Goal: Task Accomplishment & Management: Complete application form

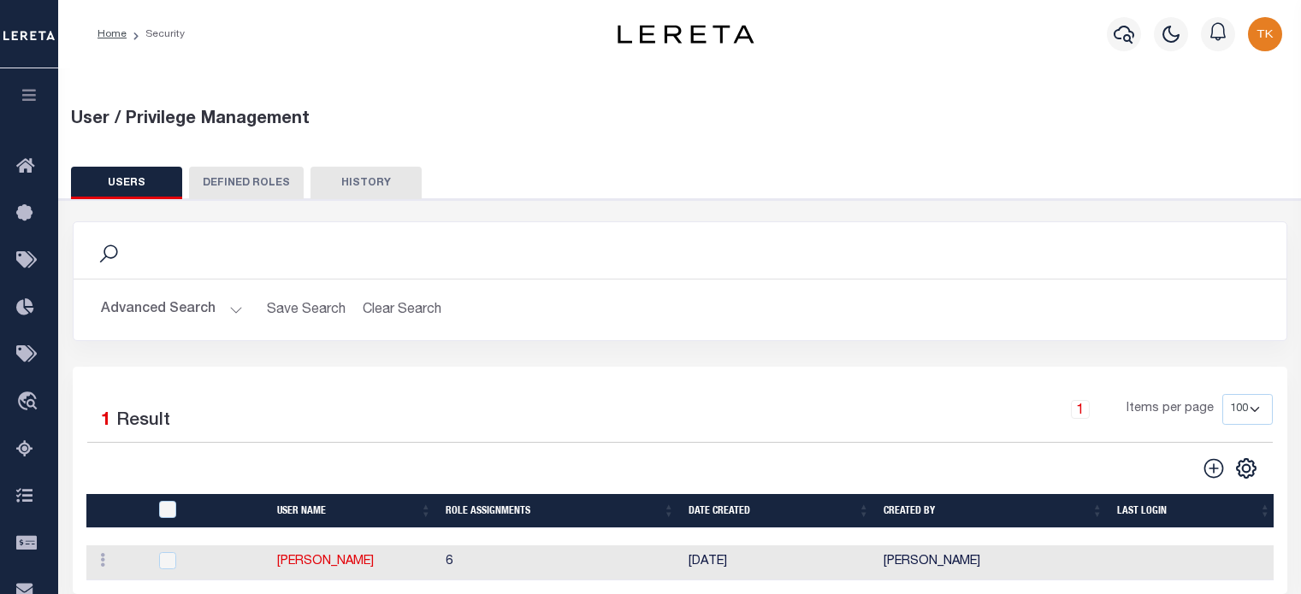
select select "100"
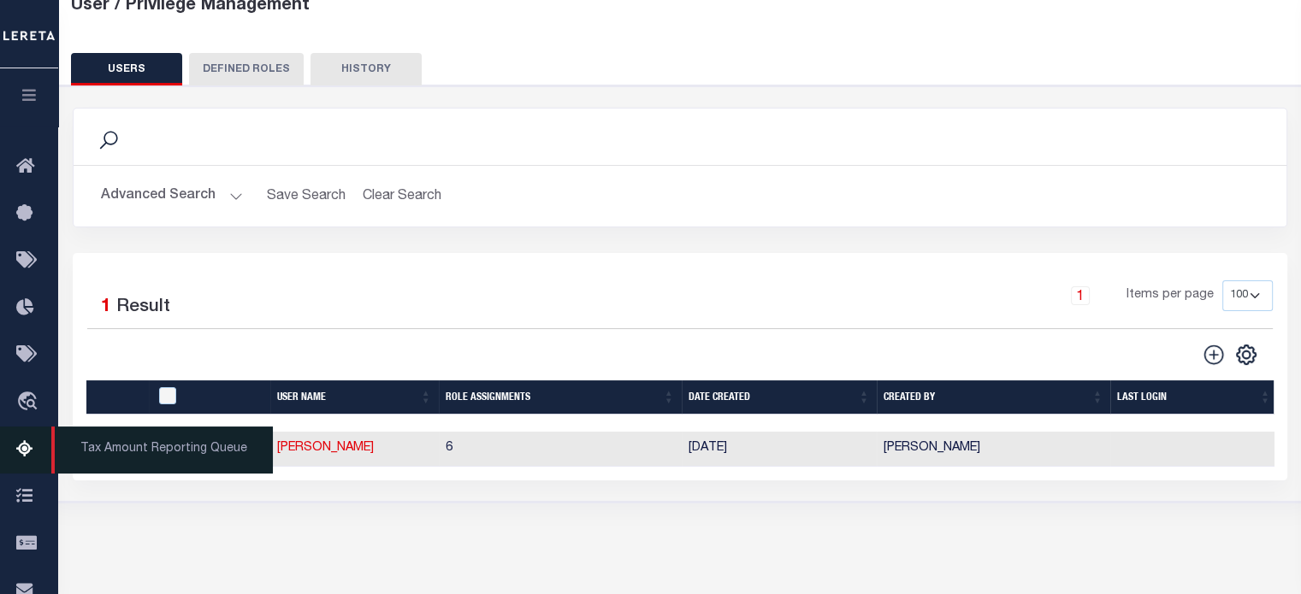
scroll to position [311, 0]
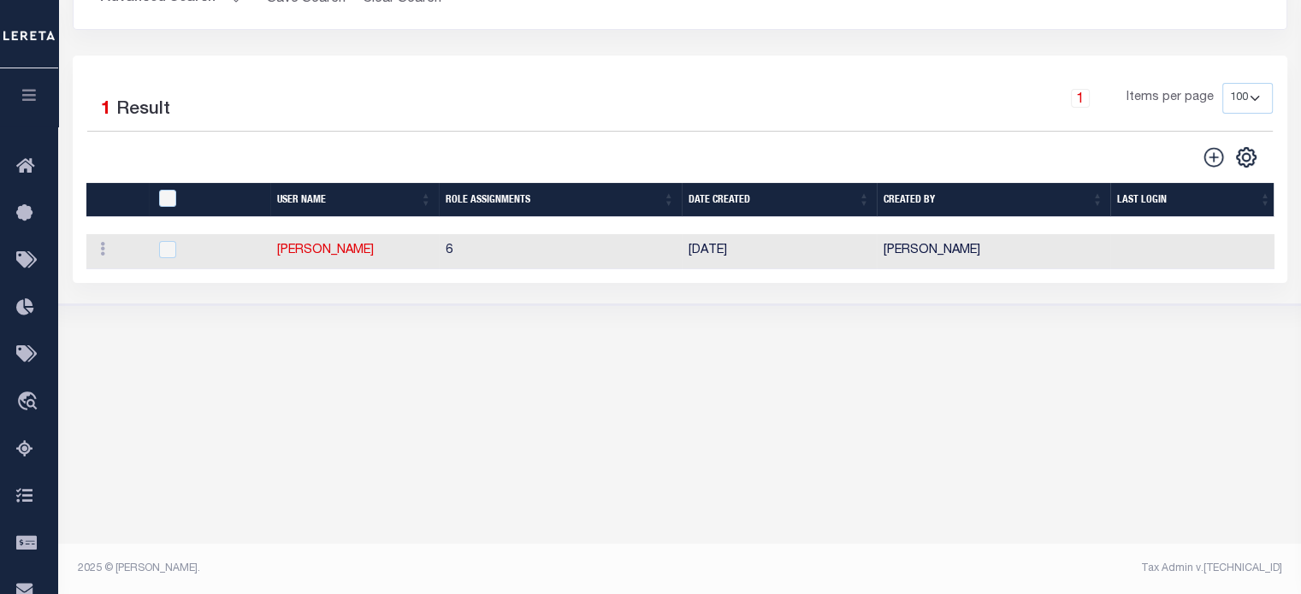
click at [31, 97] on icon "button" at bounding box center [30, 94] width 20 height 15
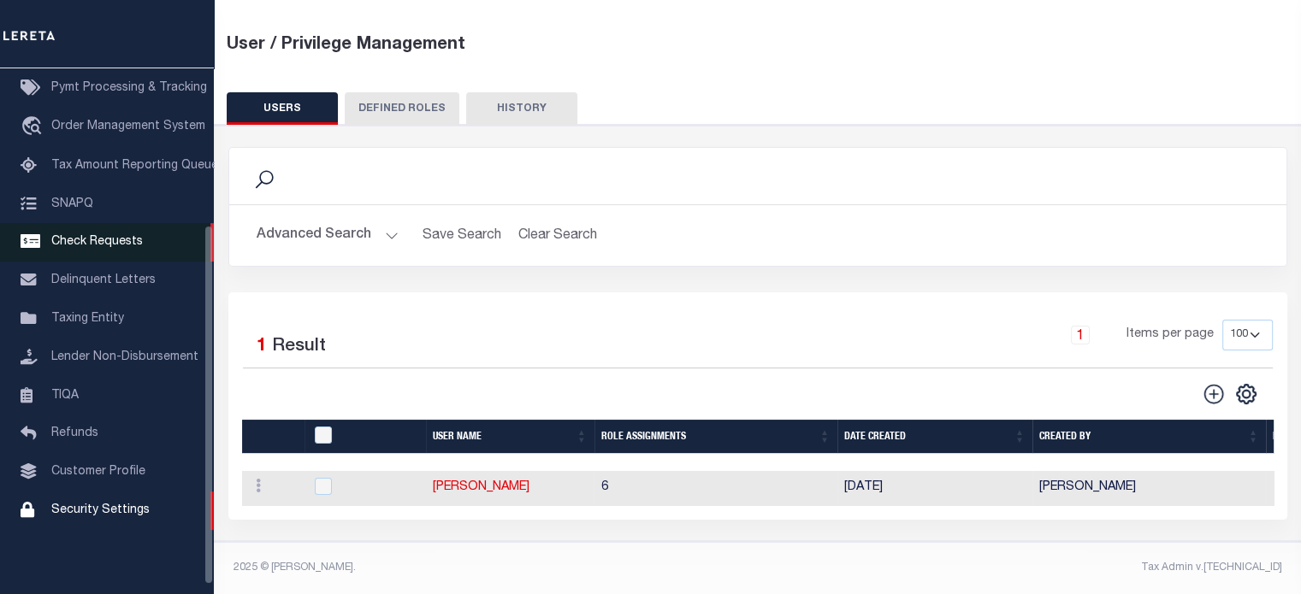
scroll to position [228, 0]
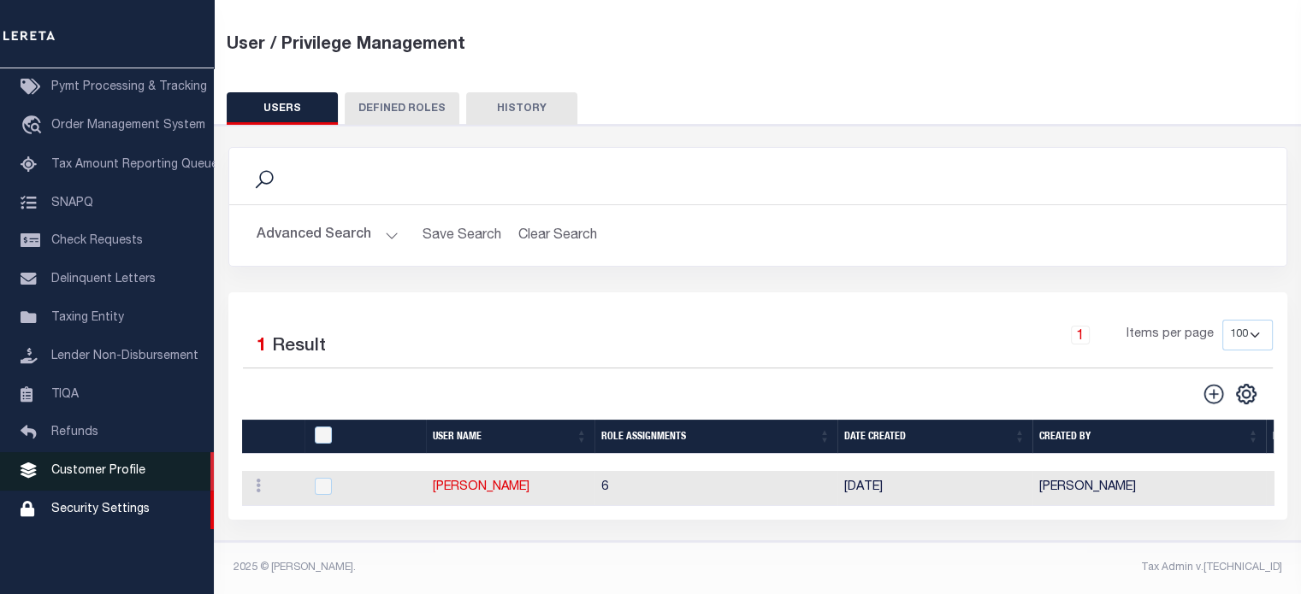
click at [98, 477] on span "Customer Profile" at bounding box center [98, 471] width 94 height 12
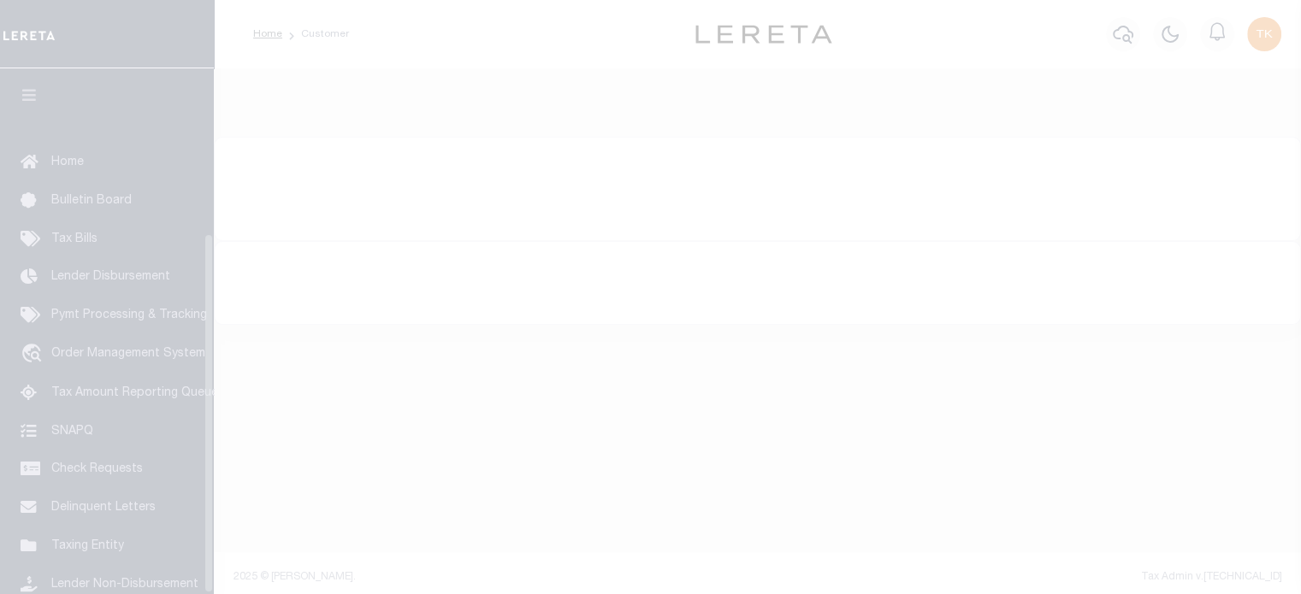
scroll to position [241, 0]
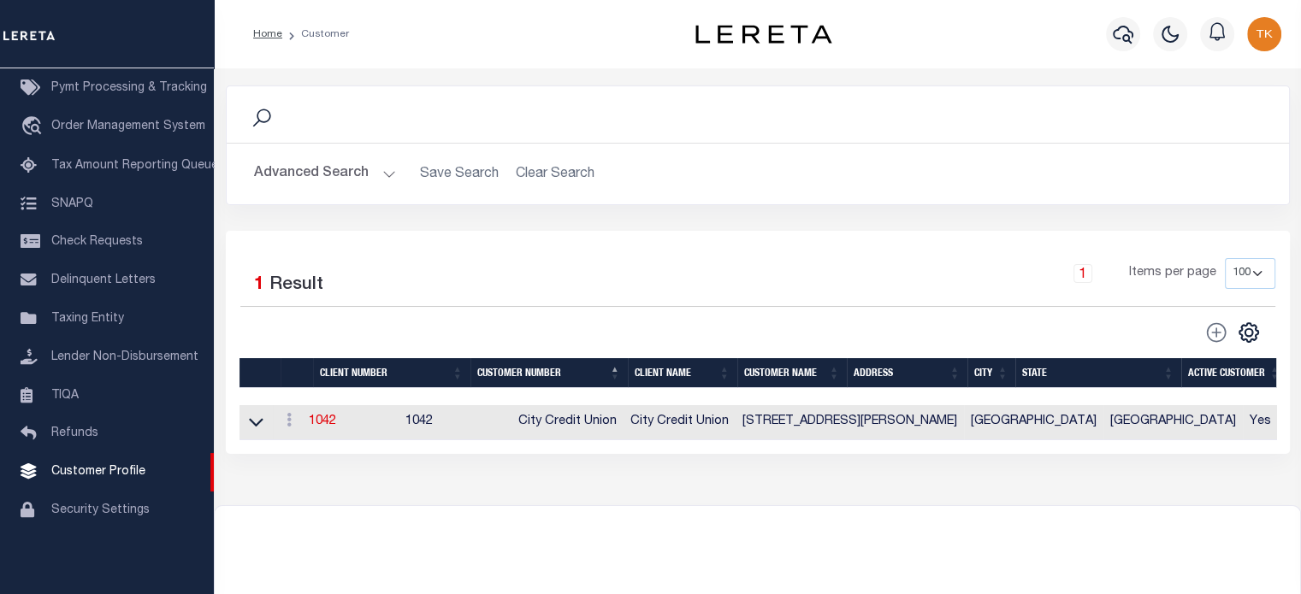
click at [308, 181] on button "Advanced Search" at bounding box center [325, 173] width 142 height 33
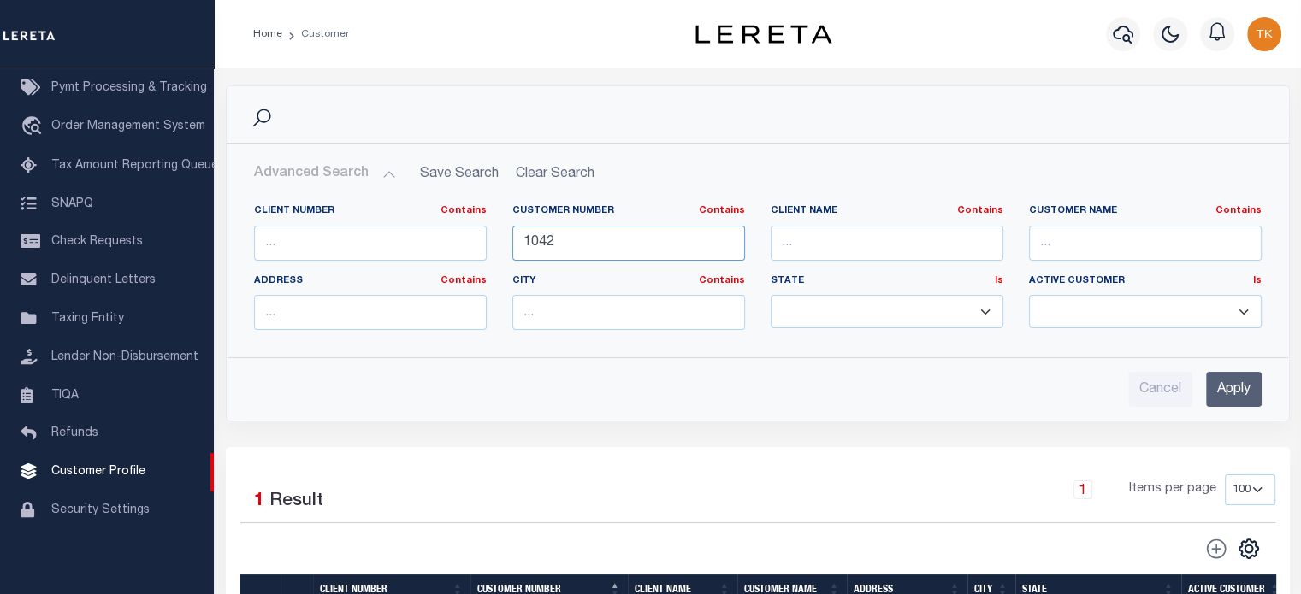
drag, startPoint x: 595, startPoint y: 239, endPoint x: 376, endPoint y: 239, distance: 218.9
click at [376, 239] on div "Client Number Contains Contains Is Customer Number Contains Contains Is 1042 Is" at bounding box center [757, 273] width 1033 height 139
click at [1221, 387] on input "Apply" at bounding box center [1234, 389] width 56 height 35
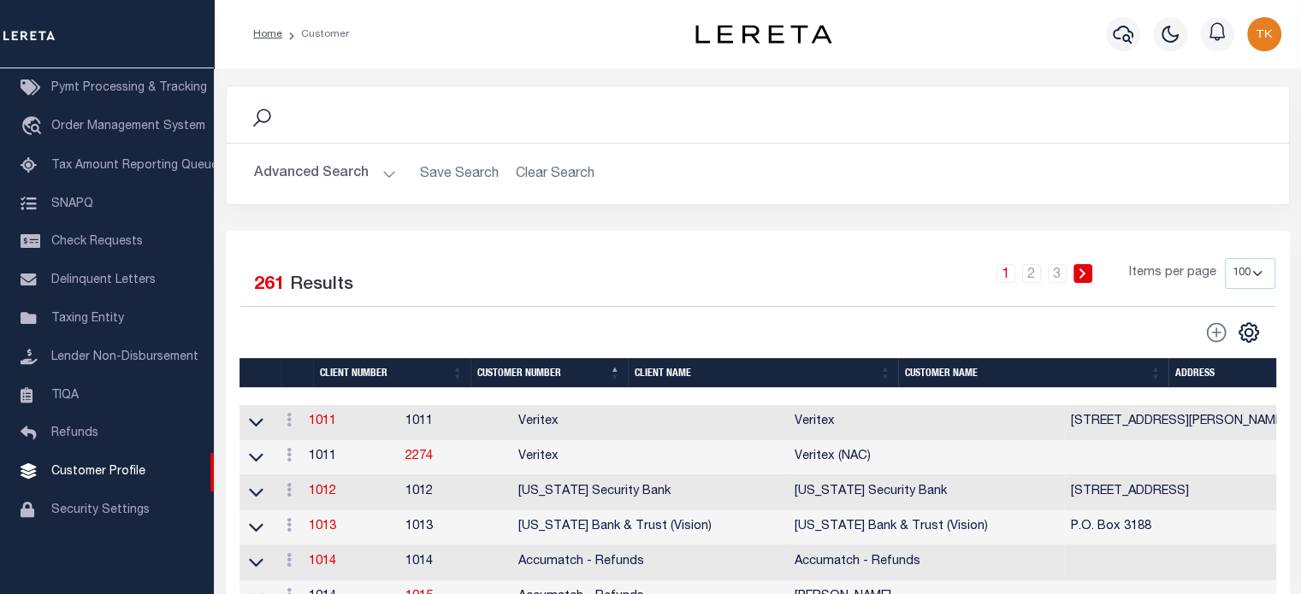
click at [328, 169] on button "Advanced Search" at bounding box center [325, 173] width 142 height 33
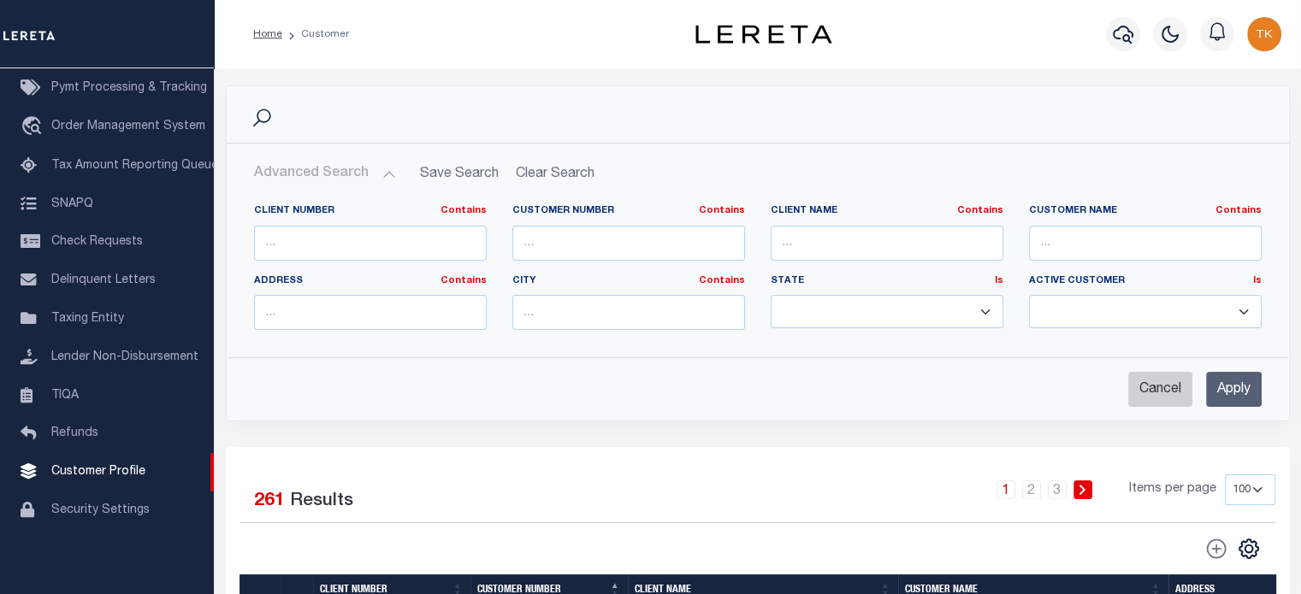
click at [1160, 391] on input "Cancel" at bounding box center [1160, 389] width 64 height 35
checkbox input "true"
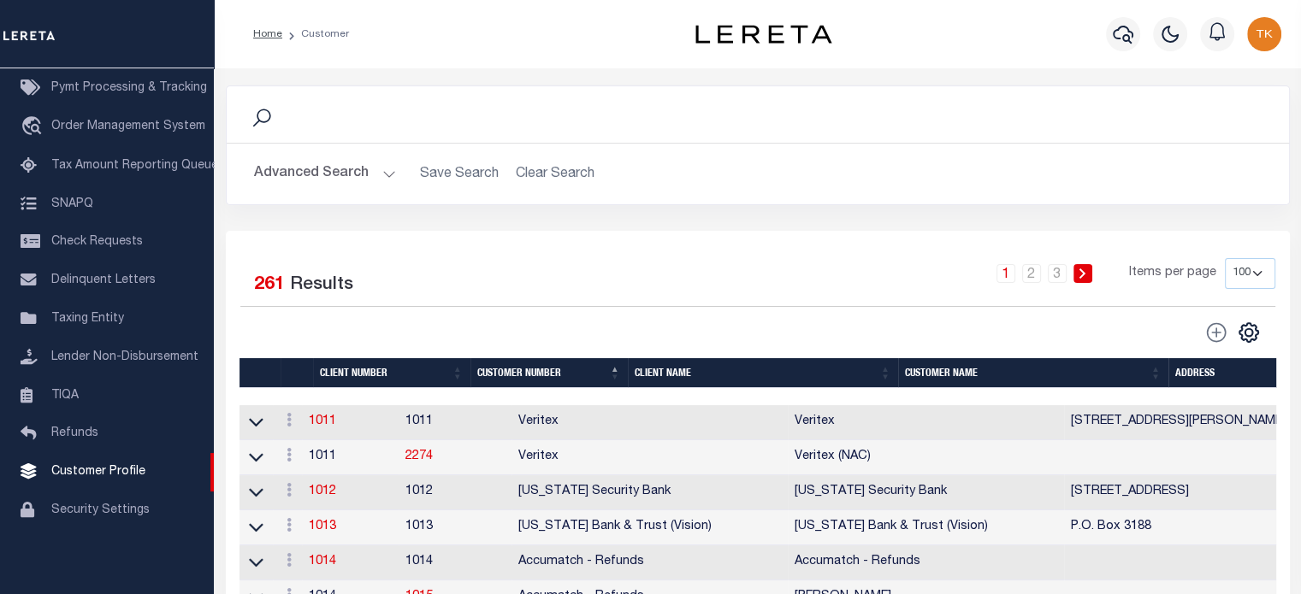
click at [345, 176] on button "Advanced Search" at bounding box center [325, 173] width 142 height 33
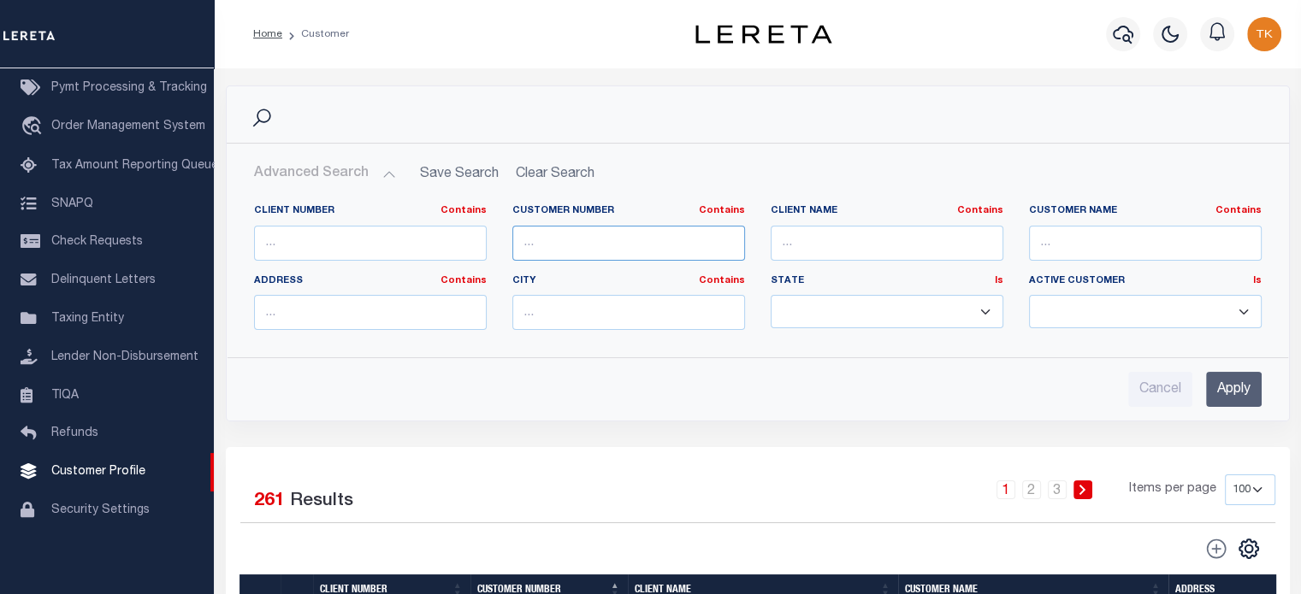
click at [593, 245] on input "text" at bounding box center [628, 243] width 233 height 35
click at [587, 235] on input "text" at bounding box center [628, 243] width 233 height 35
click at [1227, 389] on input "Apply" at bounding box center [1234, 389] width 56 height 35
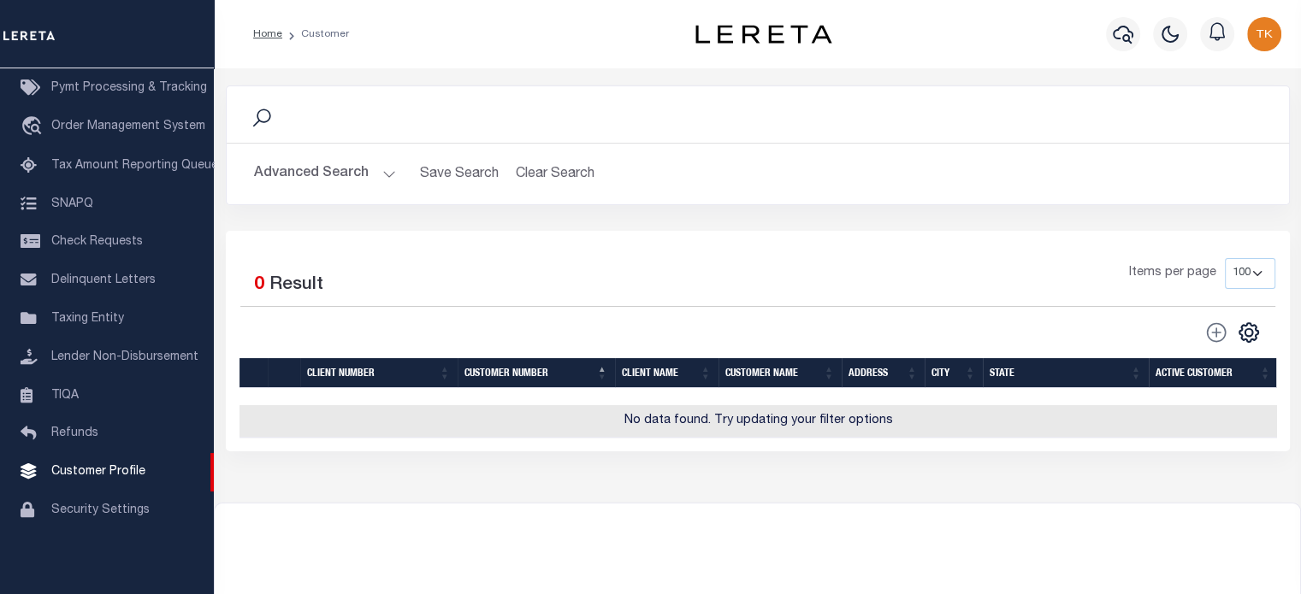
click at [341, 177] on button "Advanced Search" at bounding box center [325, 173] width 142 height 33
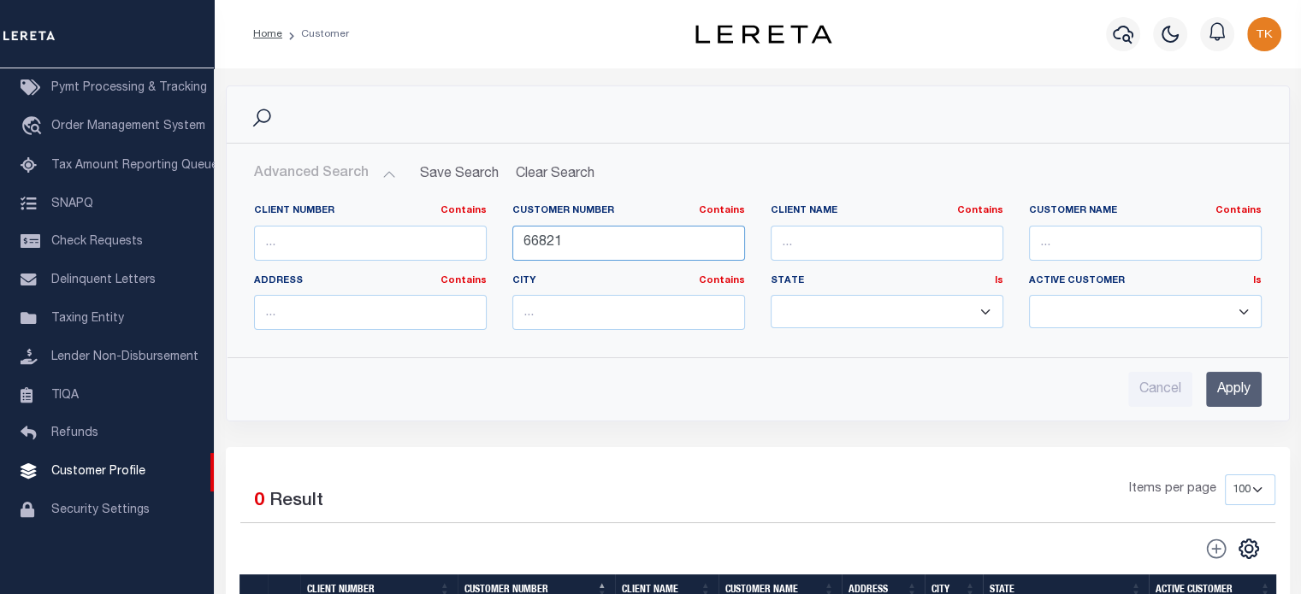
click at [647, 240] on input "66821" at bounding box center [628, 243] width 233 height 35
type input "6"
type input "85810"
click at [1238, 401] on input "Apply" at bounding box center [1234, 389] width 56 height 35
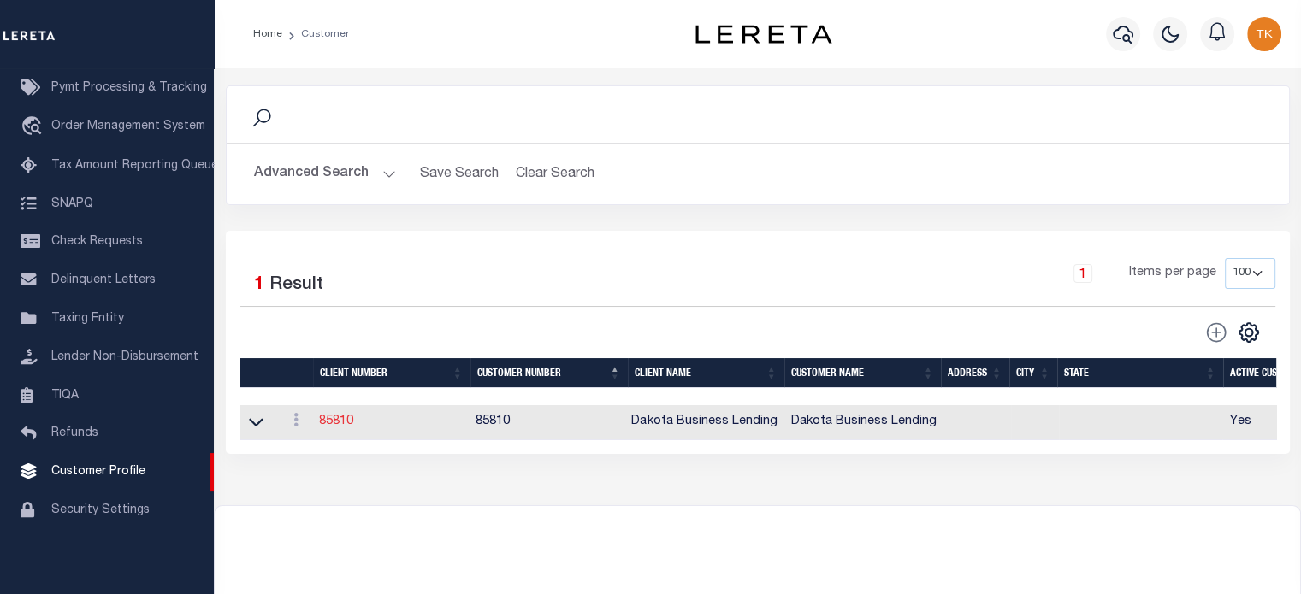
click at [346, 420] on link "85810" at bounding box center [336, 422] width 34 height 12
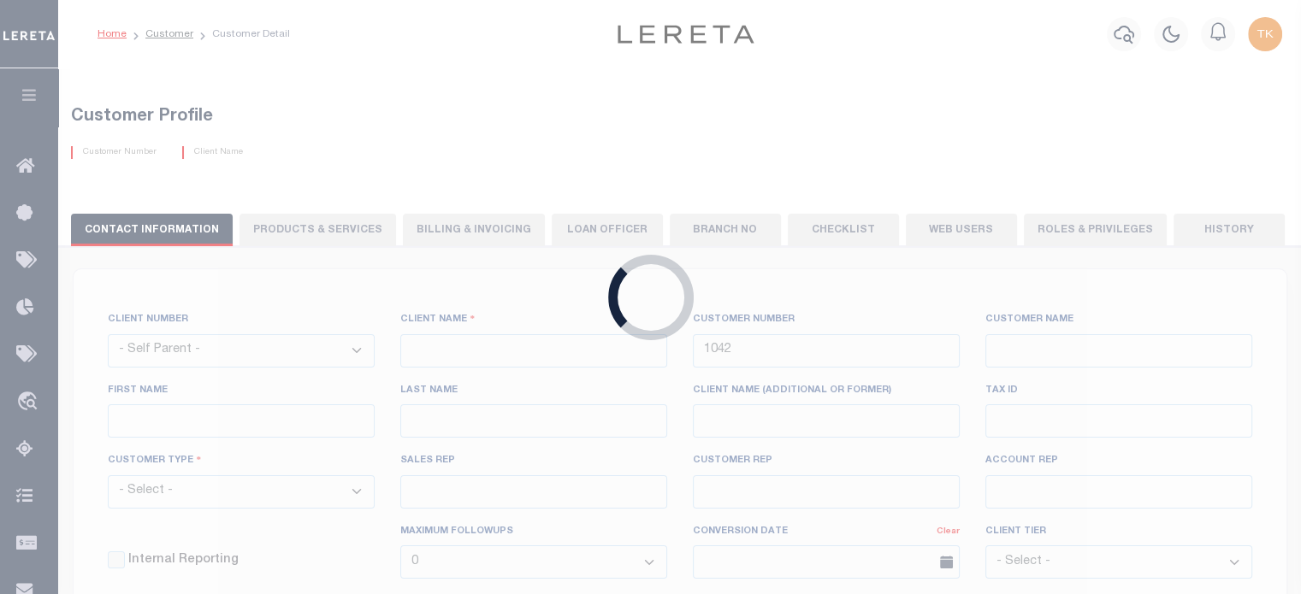
select select
type input "Dakota Business Lending"
type input "85810"
type input "Dakota Business Lending"
type input "[PERSON_NAME]"
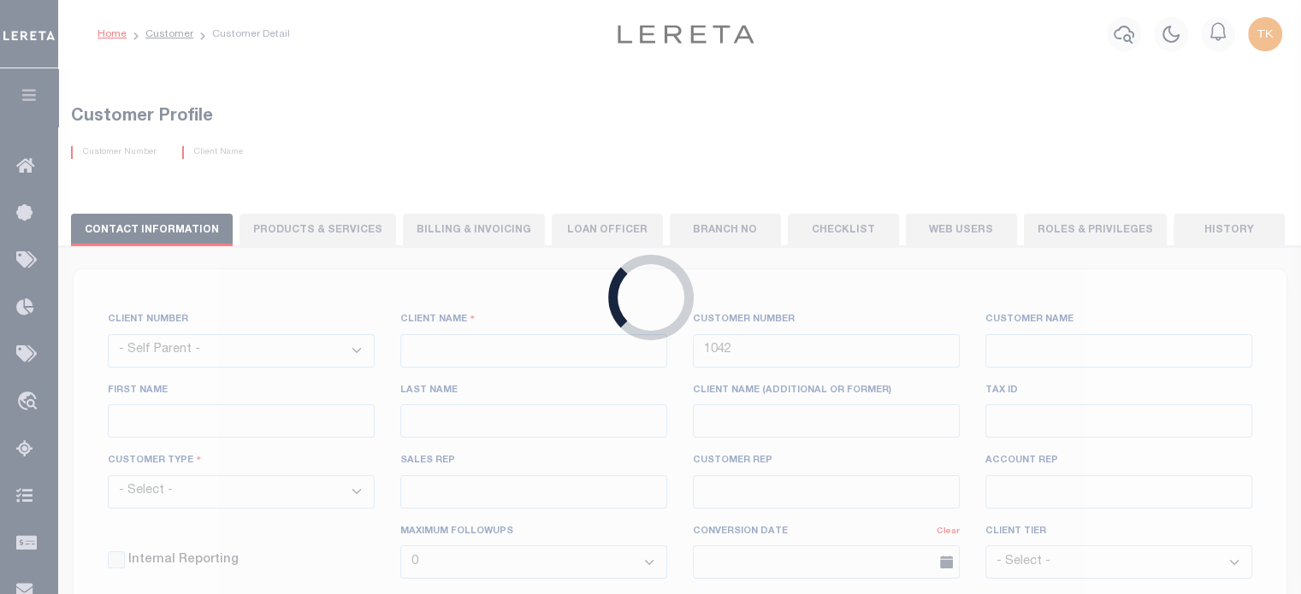
type input "[PERSON_NAME]"
select select "Commercial"
type input "[PERSON_NAME]"
type input "Customer Service"
type input "[DATE]"
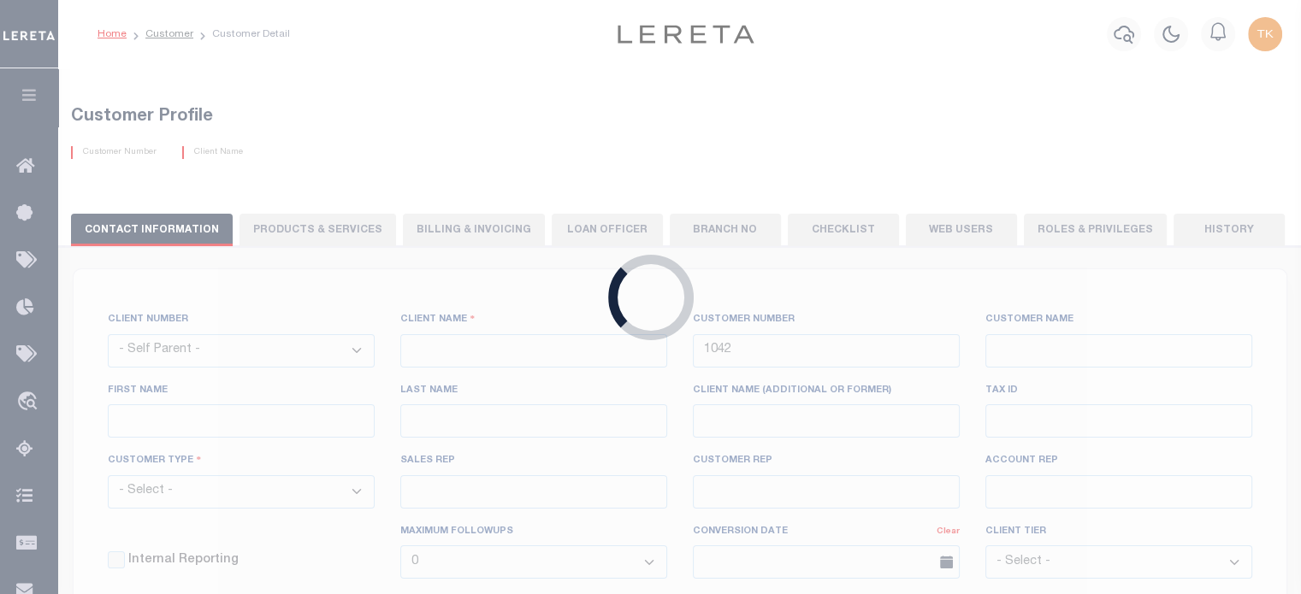
select select "Tier 3"
checkbox input "true"
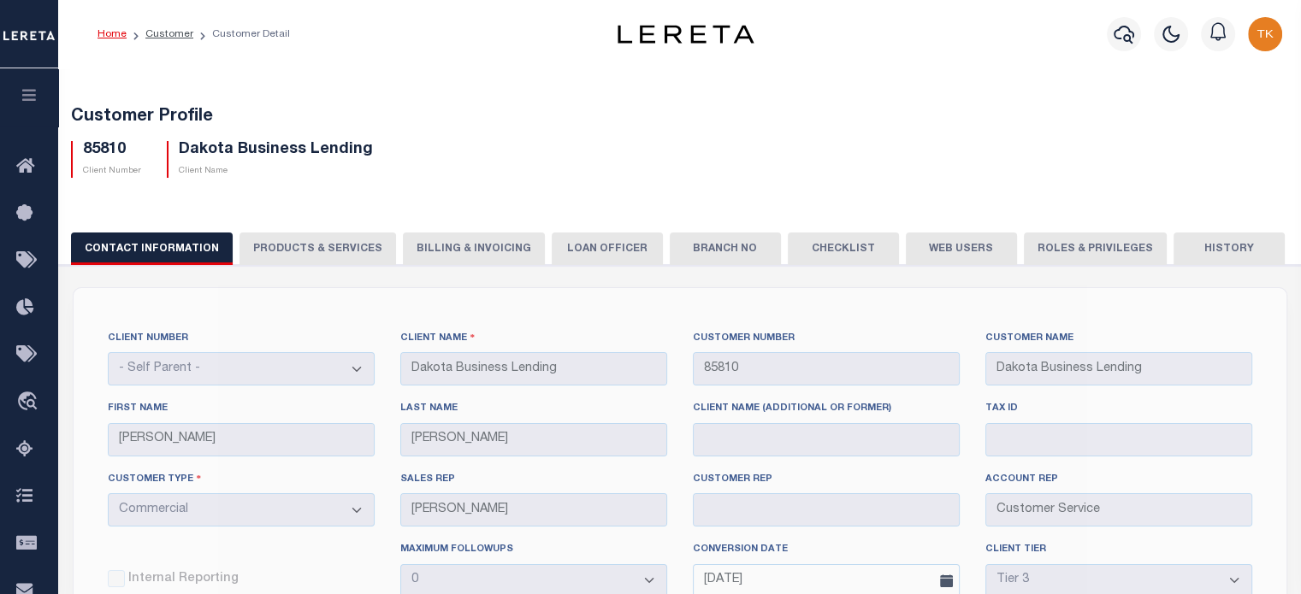
click at [940, 249] on button "Web Users" at bounding box center [961, 249] width 111 height 32
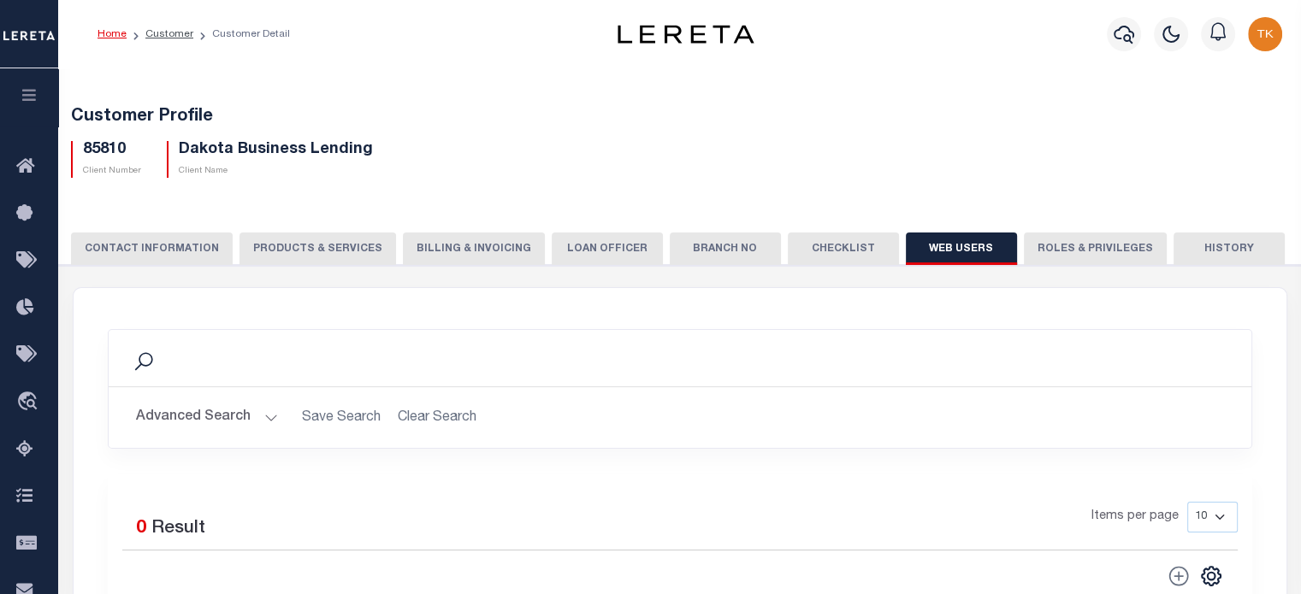
click at [103, 34] on link "Home" at bounding box center [111, 34] width 29 height 10
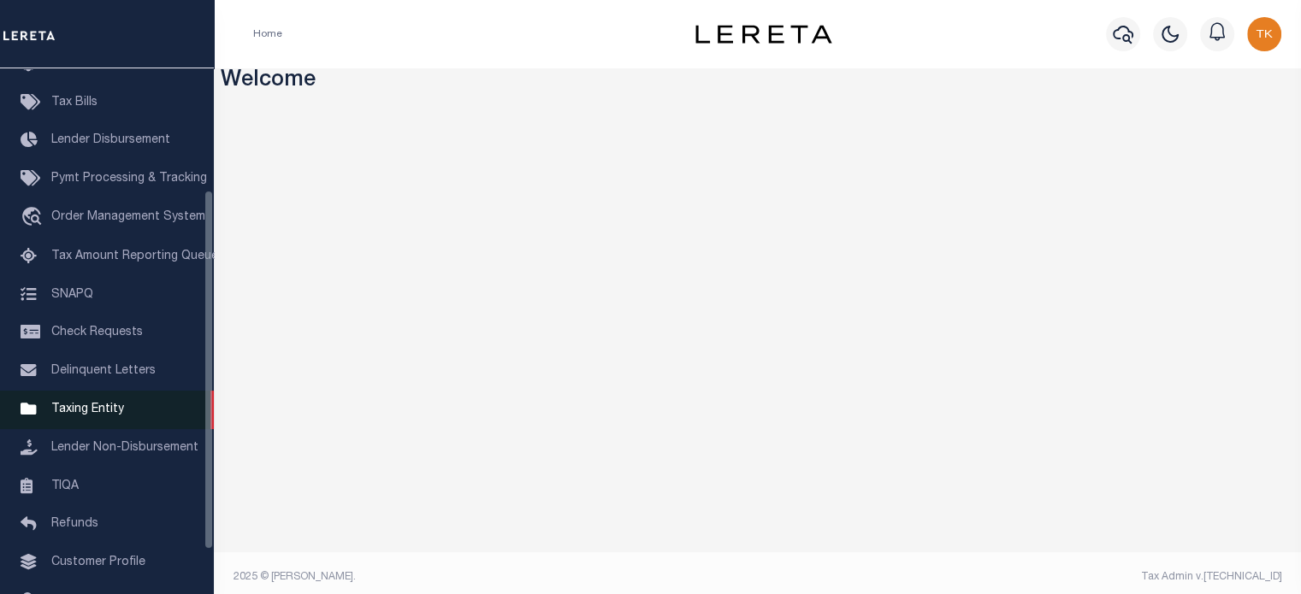
scroll to position [241, 0]
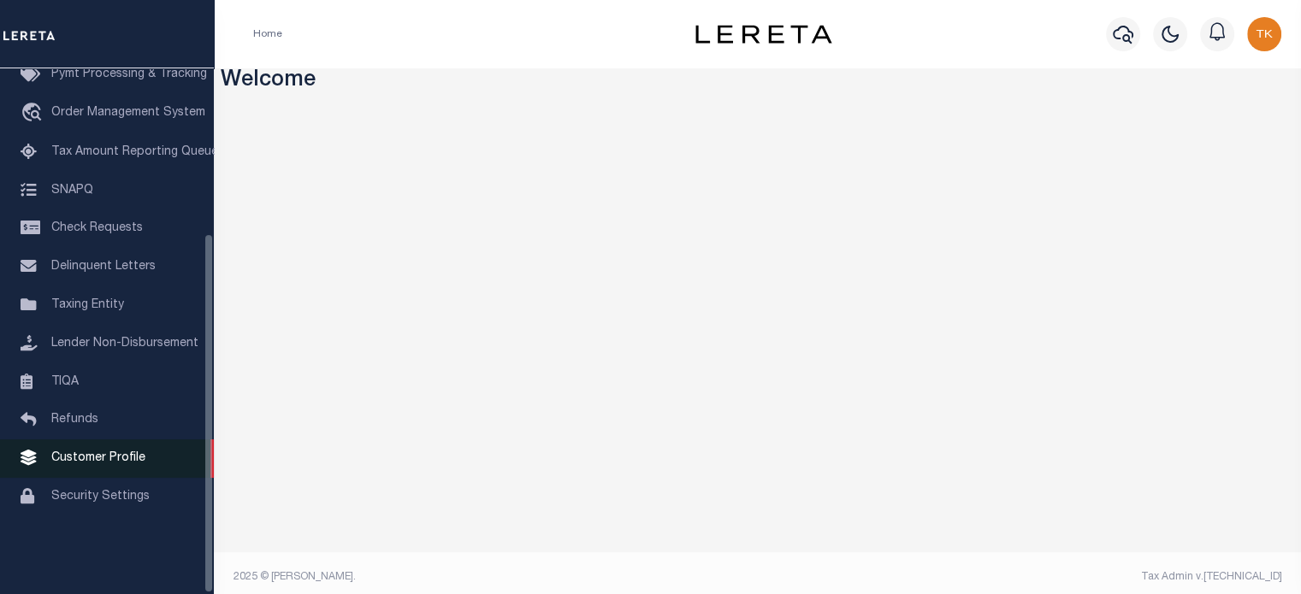
click at [84, 464] on span "Customer Profile" at bounding box center [98, 458] width 94 height 12
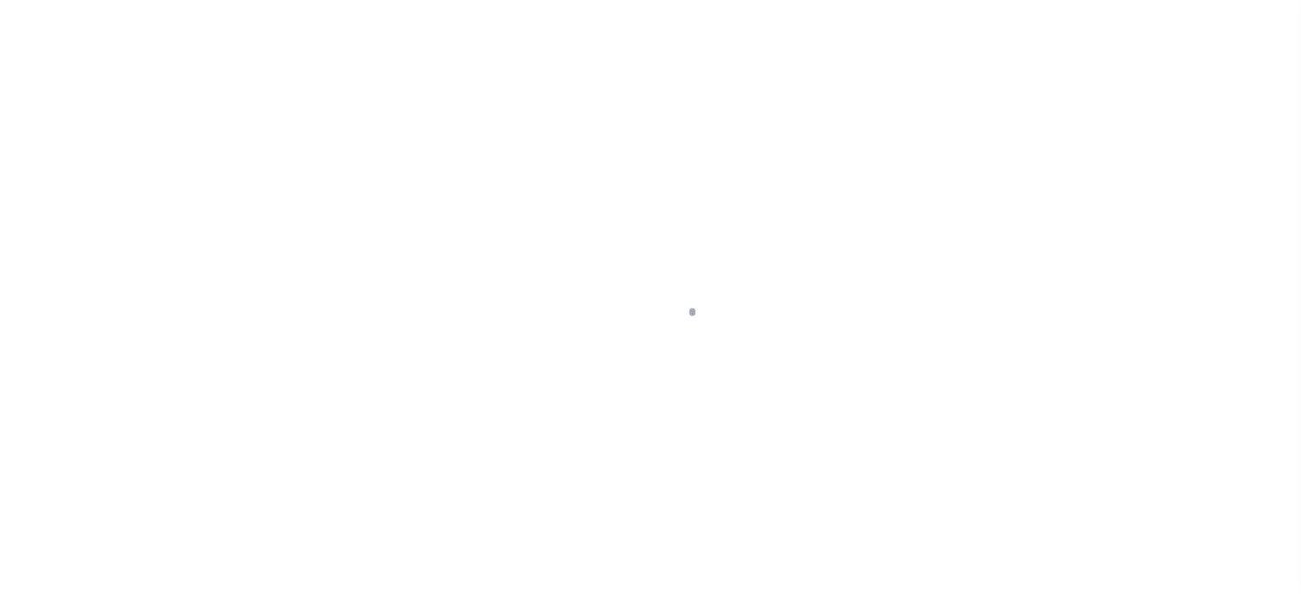
scroll to position [241, 0]
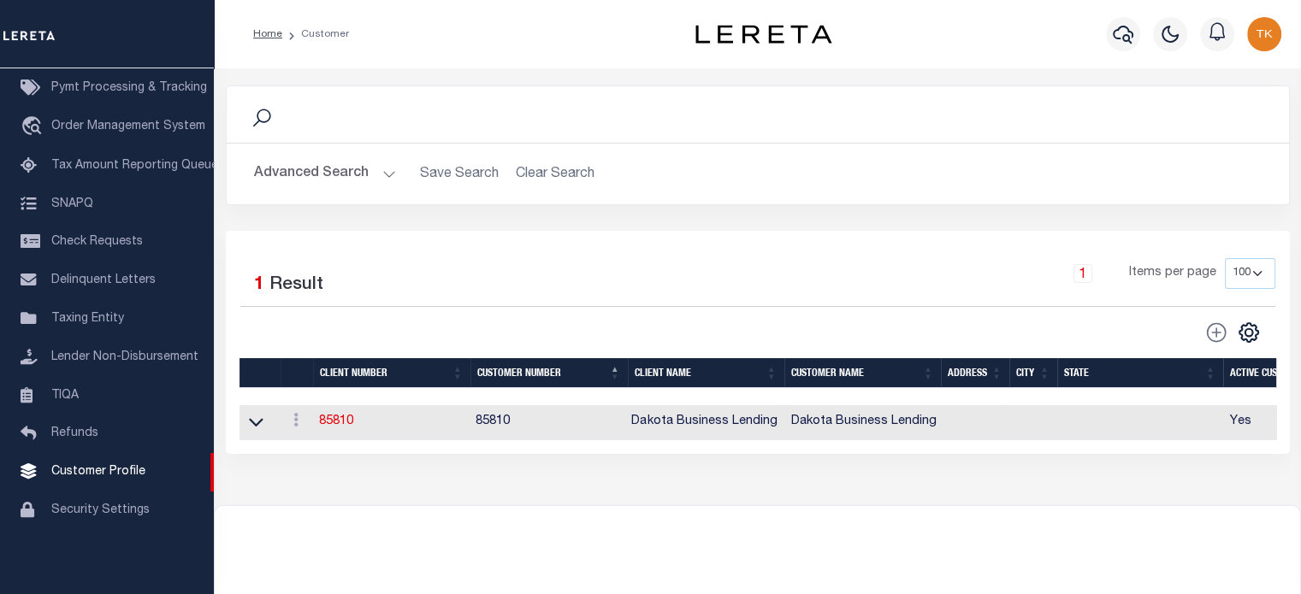
click at [384, 176] on button "Advanced Search" at bounding box center [325, 173] width 142 height 33
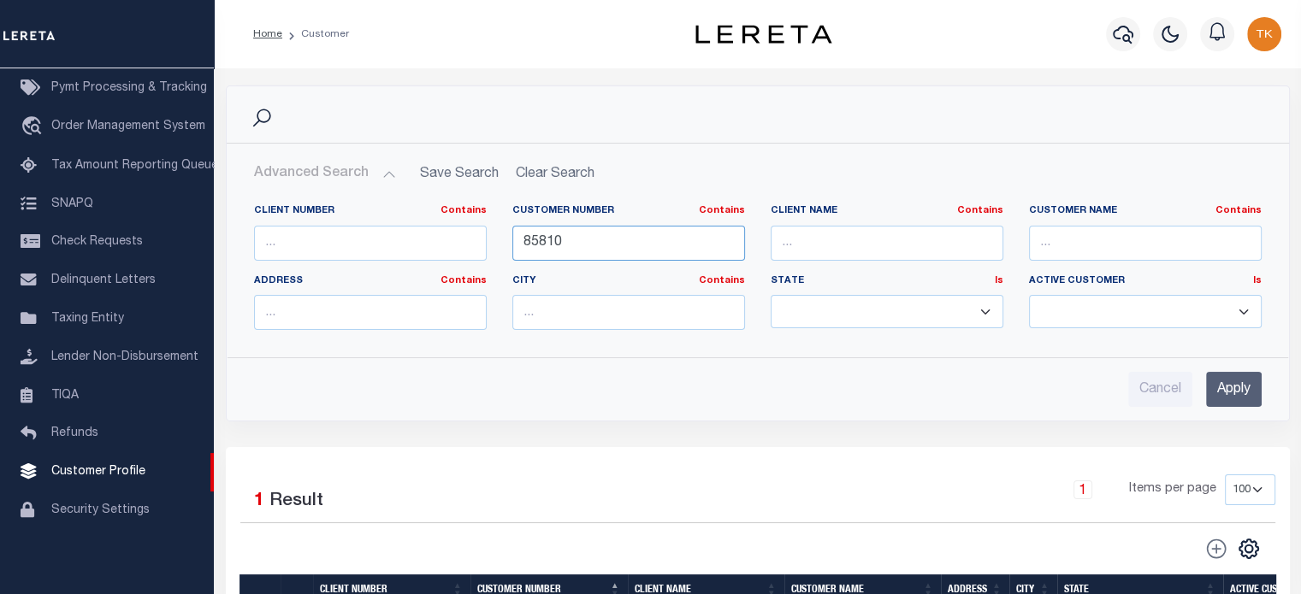
drag, startPoint x: 608, startPoint y: 245, endPoint x: 259, endPoint y: 242, distance: 348.9
click at [259, 242] on div "Client Number Contains Contains Is Customer Number Contains Contains Is 85810 Is" at bounding box center [757, 273] width 1033 height 139
click at [889, 241] on input "text" at bounding box center [886, 243] width 233 height 35
type input "lima"
click at [1247, 396] on input "Apply" at bounding box center [1234, 389] width 56 height 35
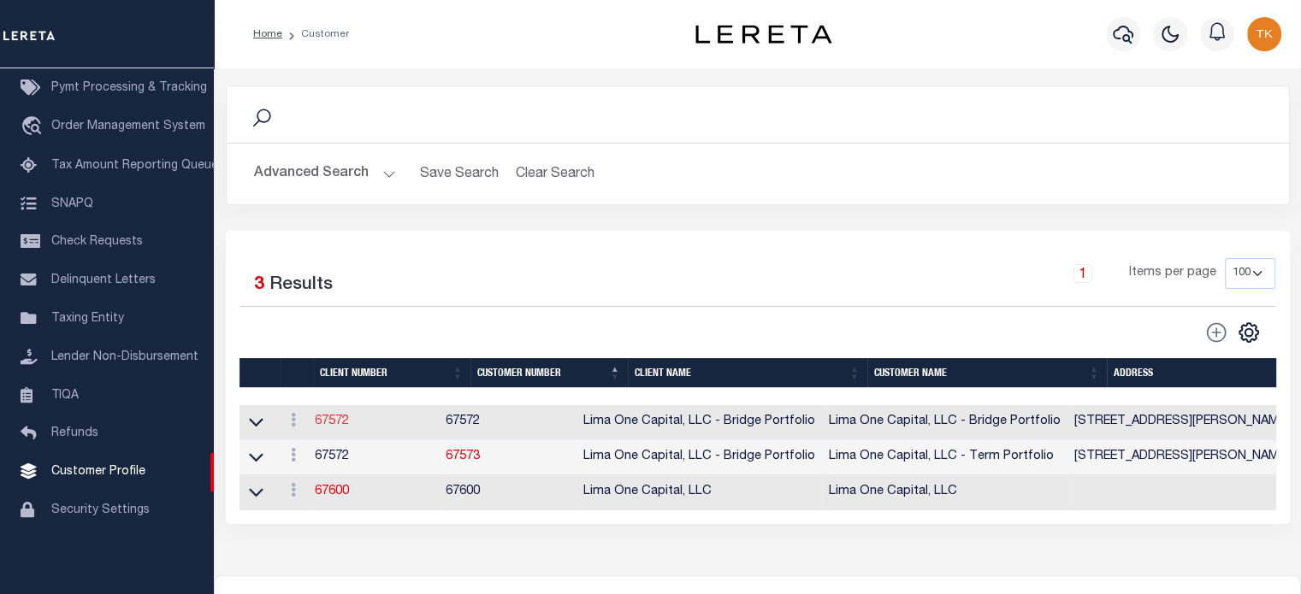
click at [345, 423] on link "67572" at bounding box center [332, 422] width 34 height 12
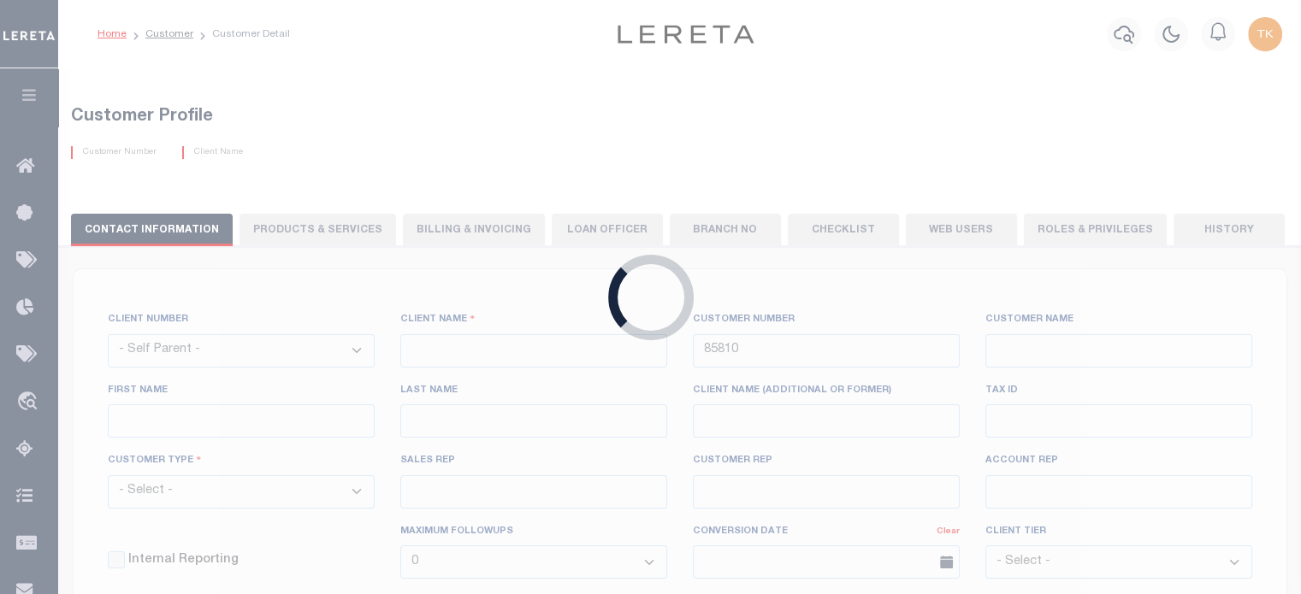
select select
type input "Lima One Capital, LLC - Bridge Portfolio"
type input "67572"
type input "Lima One Capital, LLC - Bridge Portfolio"
type input "Samantha"
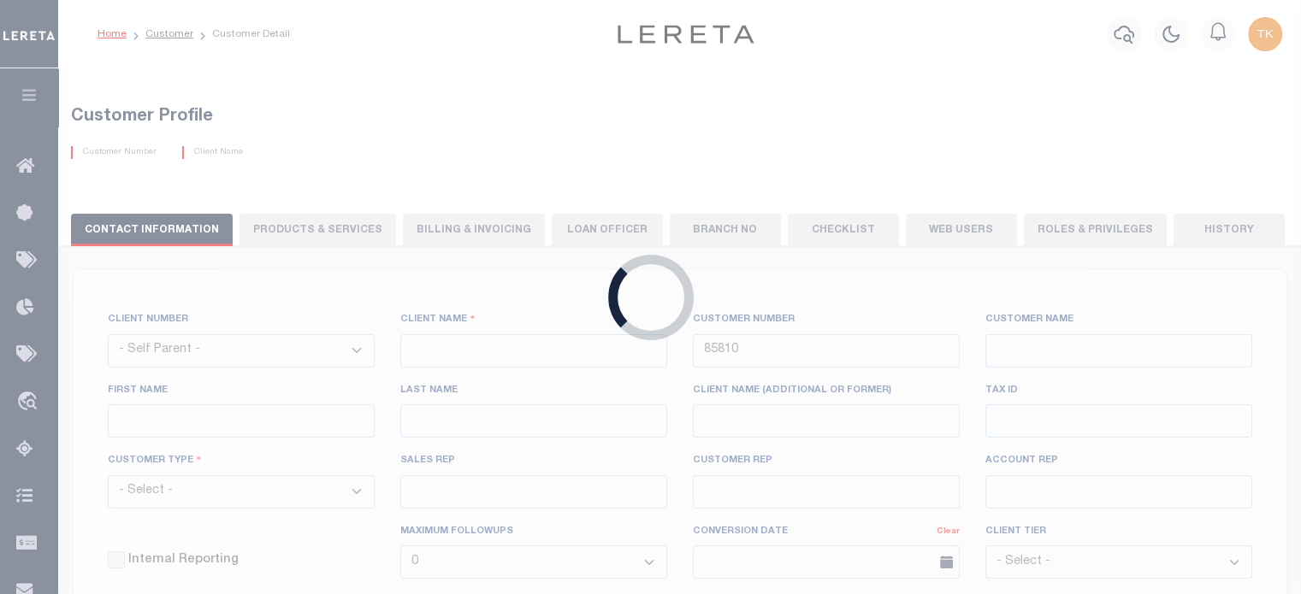
type input "Moua"
select select "Residential"
type input "Sean Galaise"
type input "[PERSON_NAME]"
select select "Tier 3"
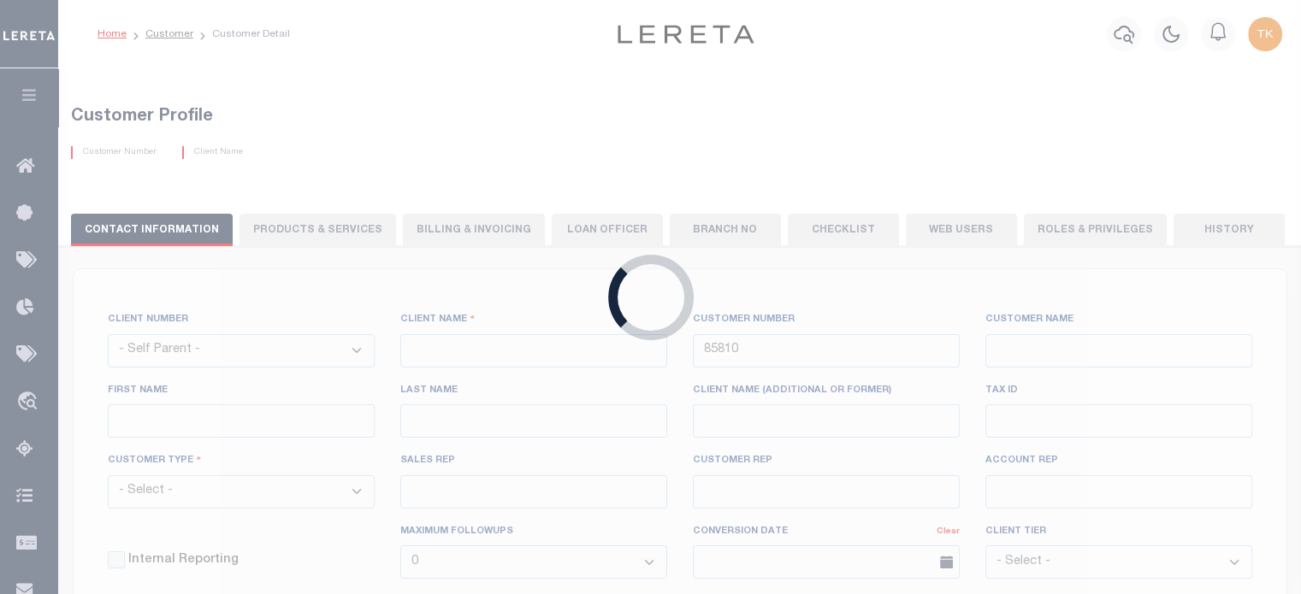
select select "OTH"
checkbox input "true"
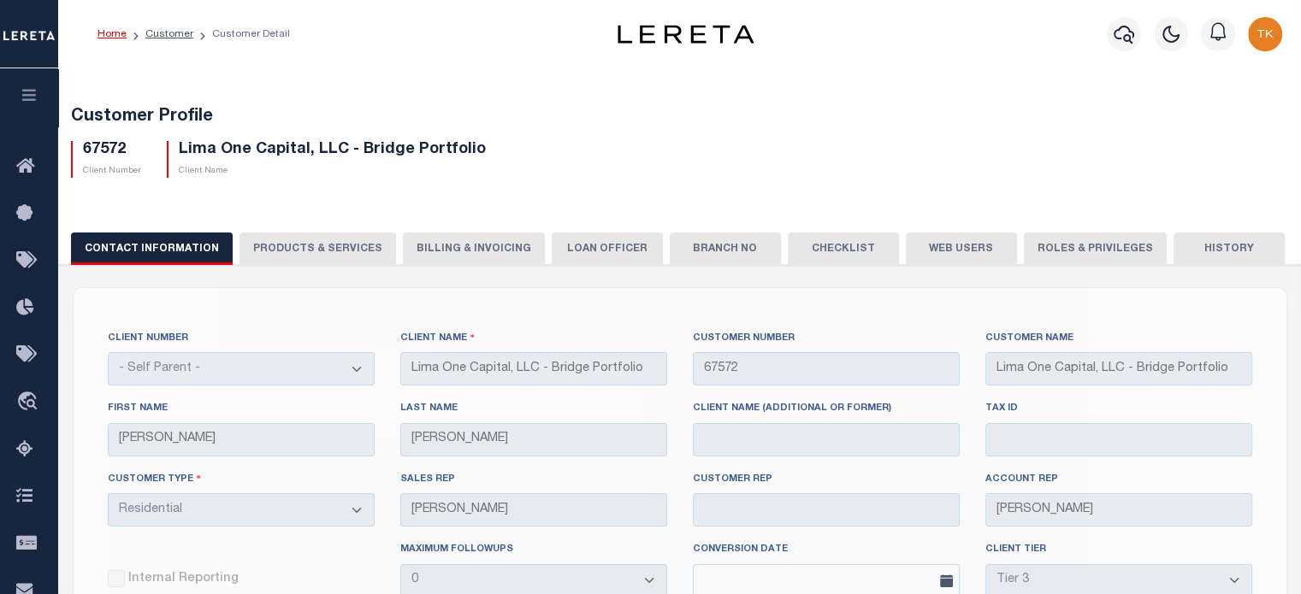
click at [928, 251] on button "Web Users" at bounding box center [961, 249] width 111 height 32
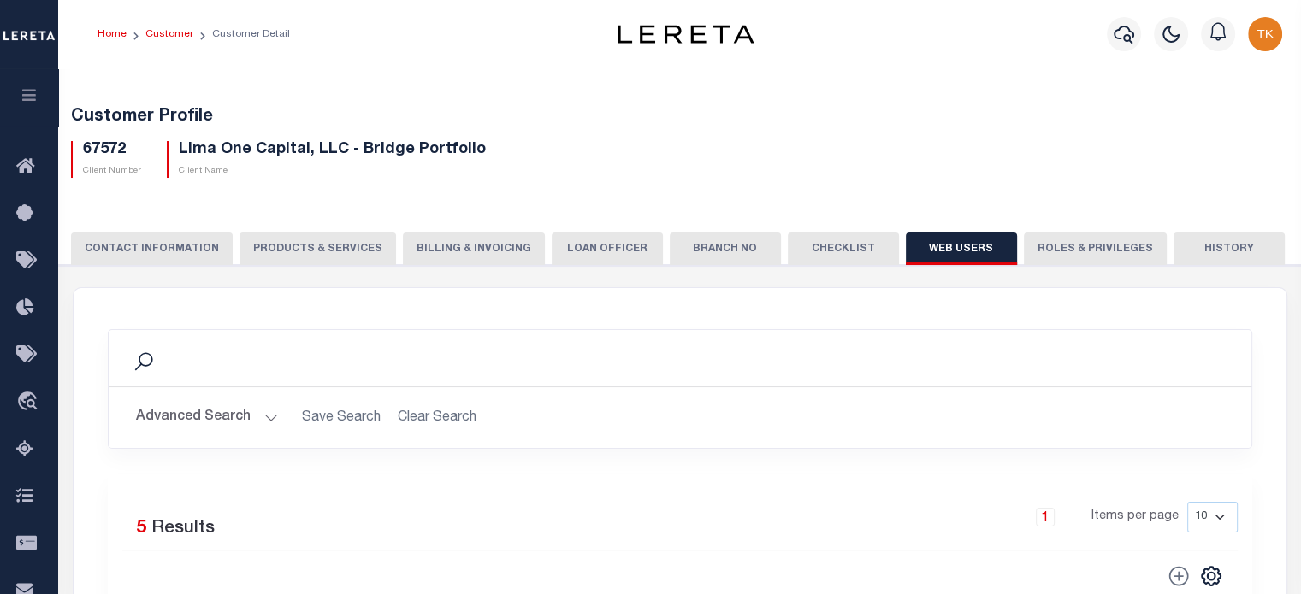
click at [166, 32] on link "Customer" at bounding box center [169, 34] width 48 height 10
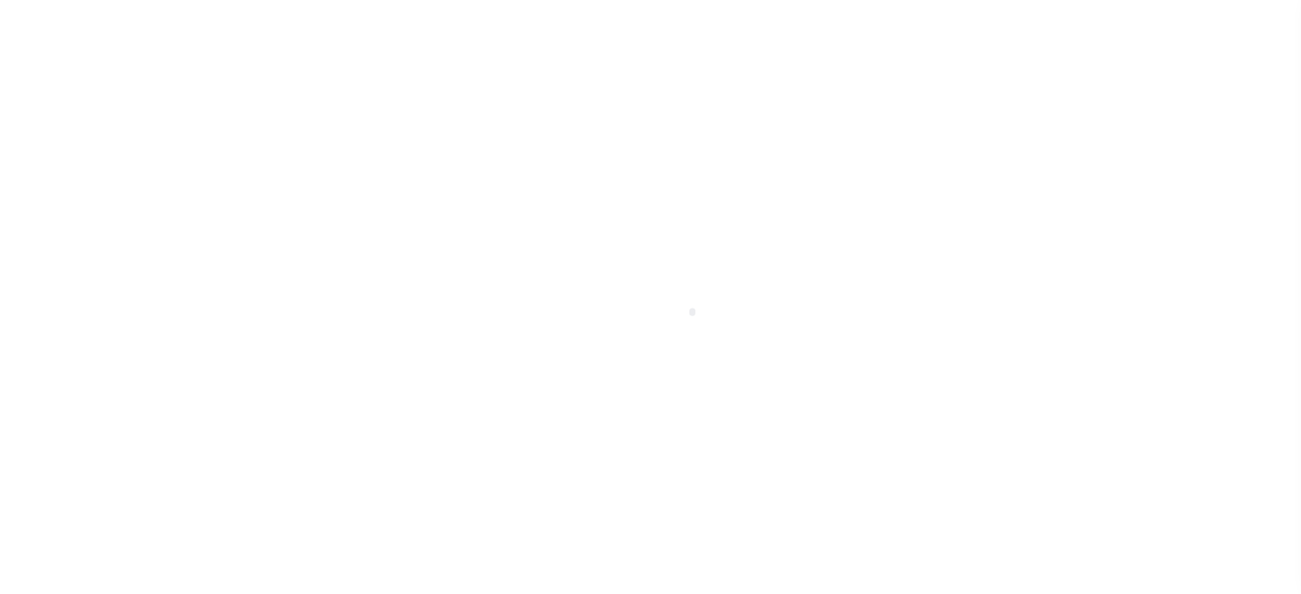
scroll to position [241, 0]
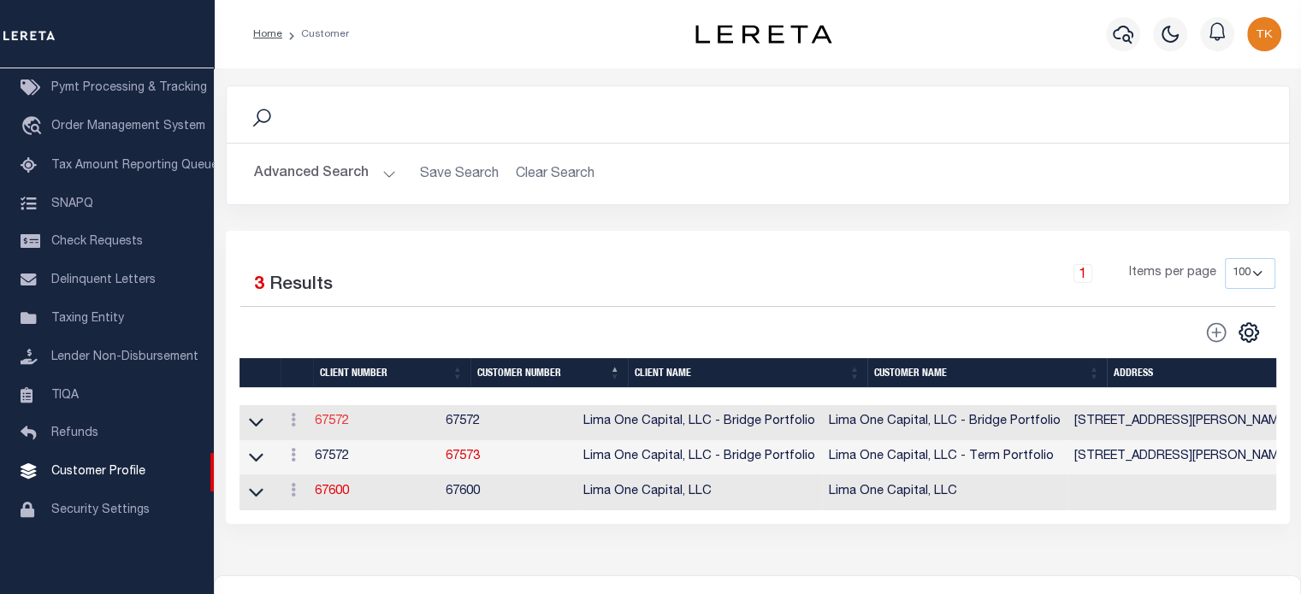
click at [325, 422] on link "67572" at bounding box center [332, 422] width 34 height 12
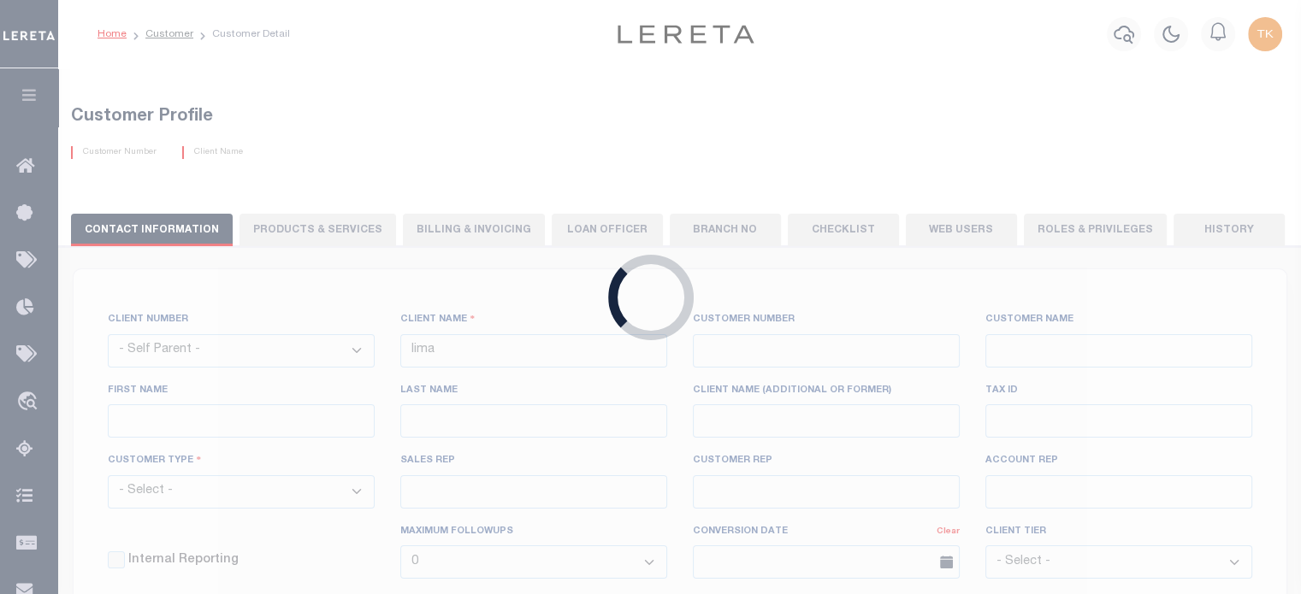
select select
type input "Lima One Capital, LLC - Bridge Portfolio"
type input "67572"
type input "Lima One Capital, LLC - Bridge Portfolio"
type input "Samantha"
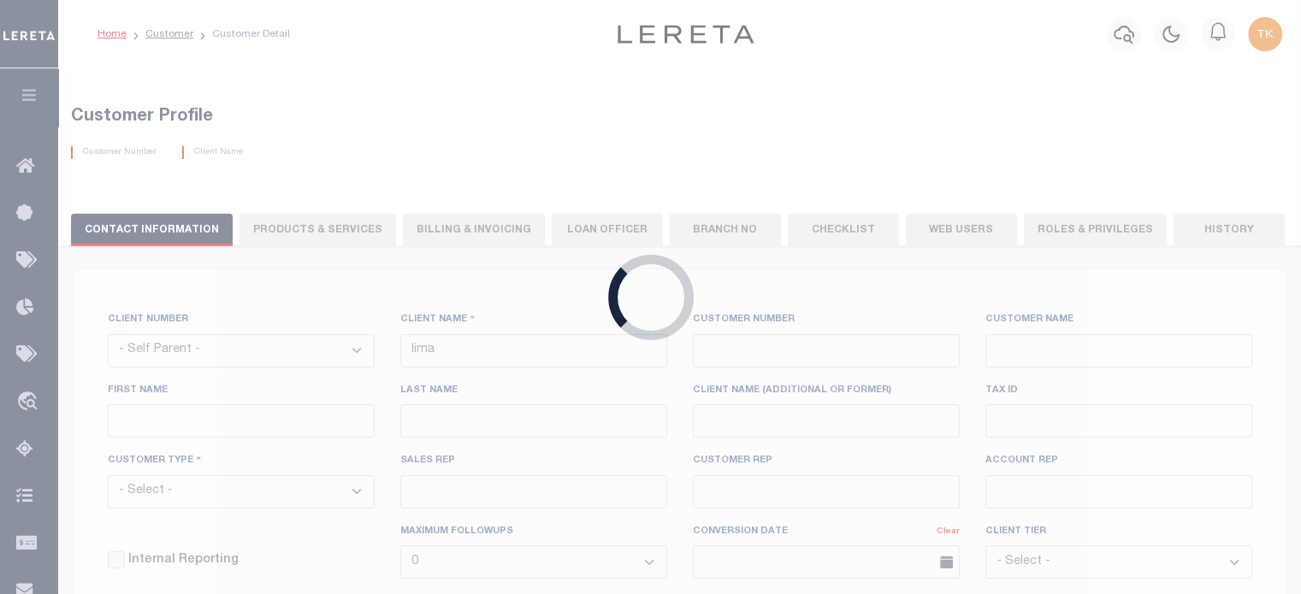
type input "Moua"
select select "Residential"
type input "Sean Galaise"
type input "[PERSON_NAME]"
select select "Tier 3"
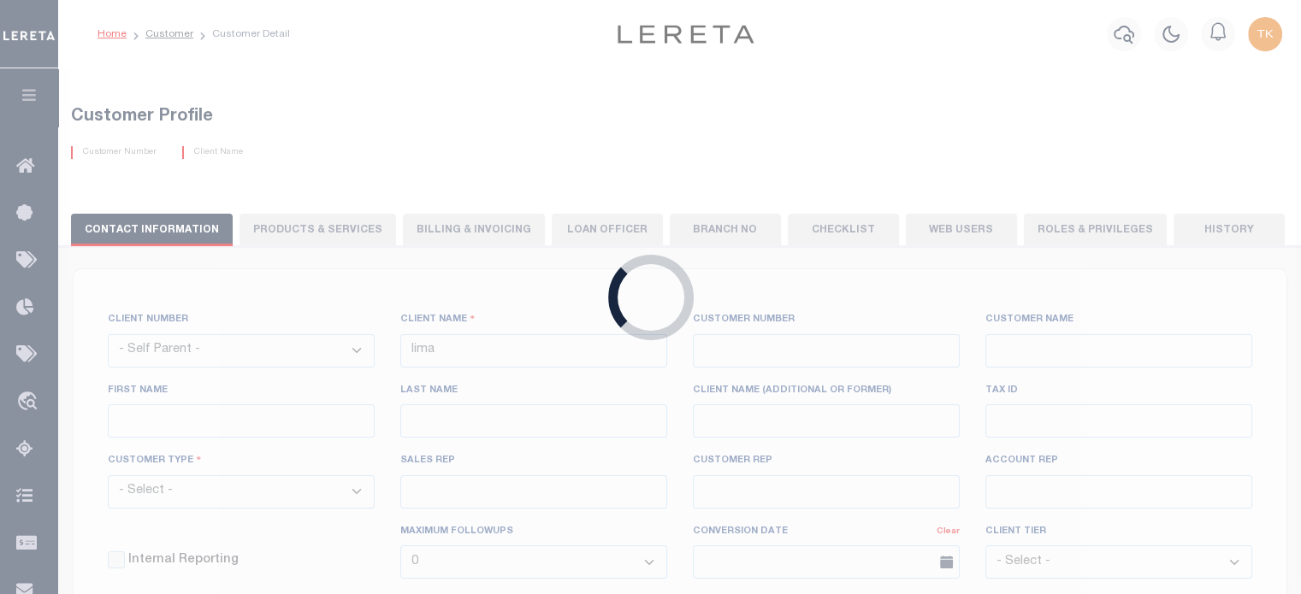
select select "OTH"
checkbox input "true"
select select
checkbox input "true"
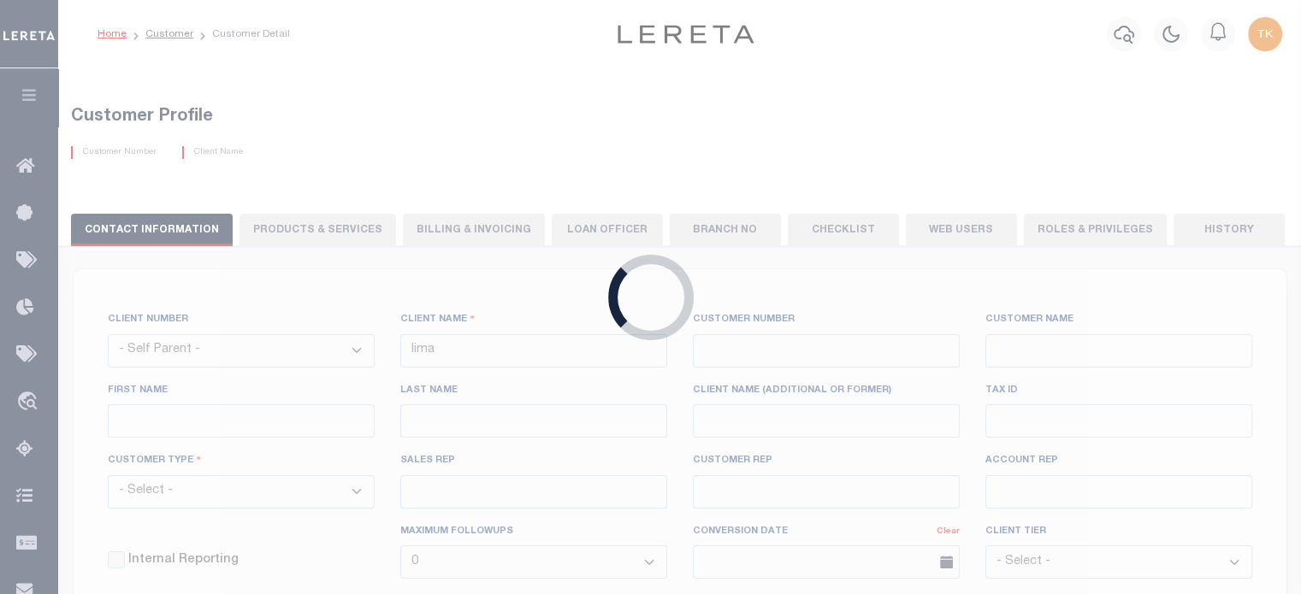
checkbox input "true"
type textarea "Bridge loans held by customer up to 24 months - $45.00 per loan Bridge loans he…"
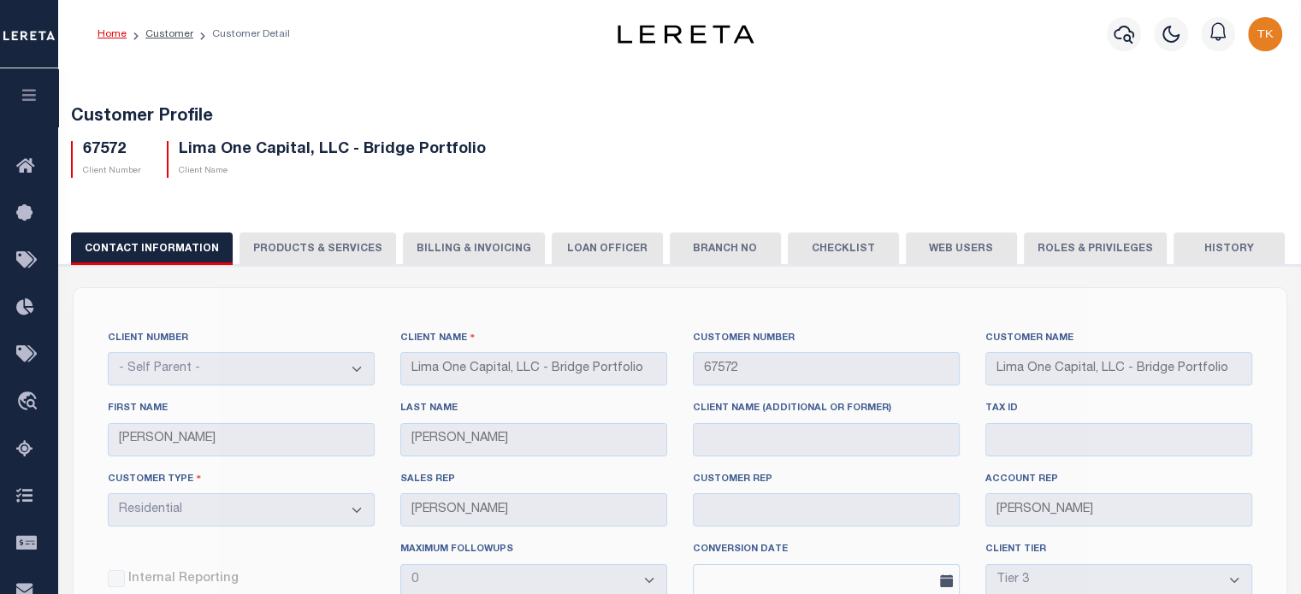
click at [310, 245] on button "PRODUCTS & SERVICES" at bounding box center [317, 249] width 156 height 32
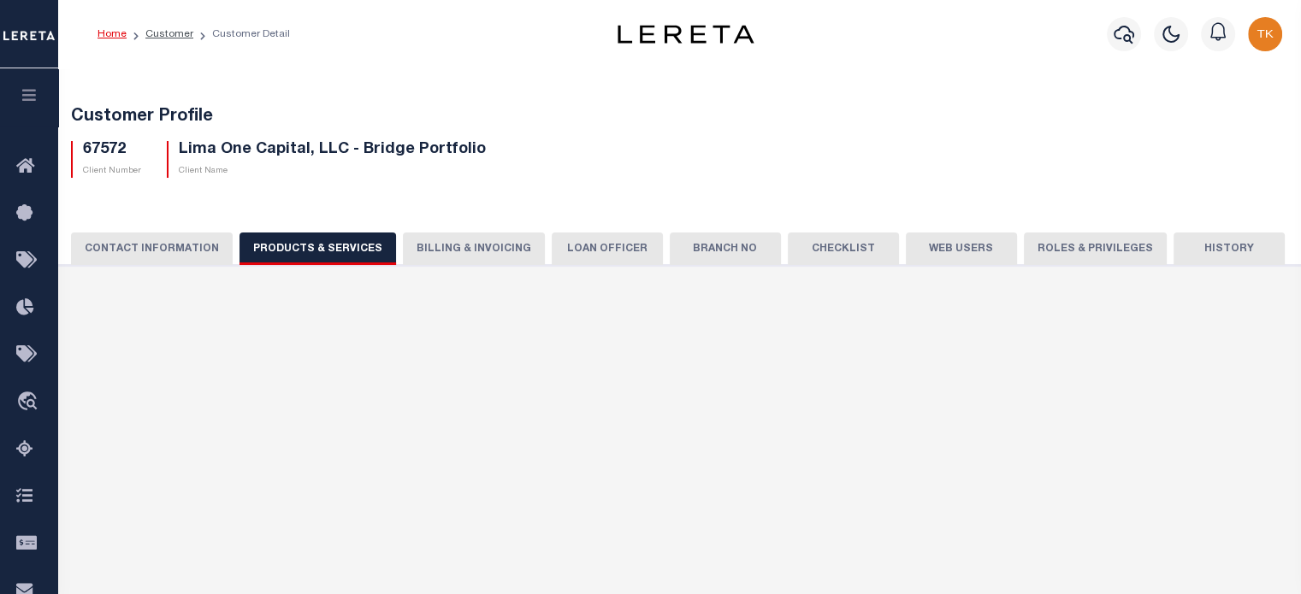
select select "STX"
radio input "true"
checkbox input "true"
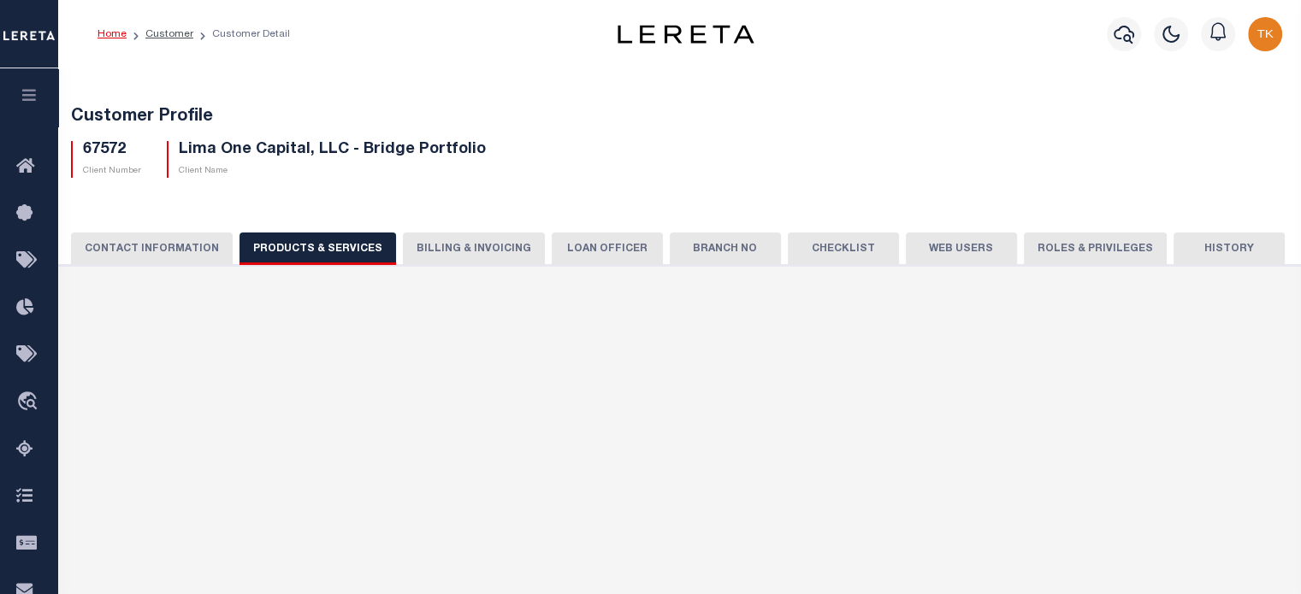
checkbox input "true"
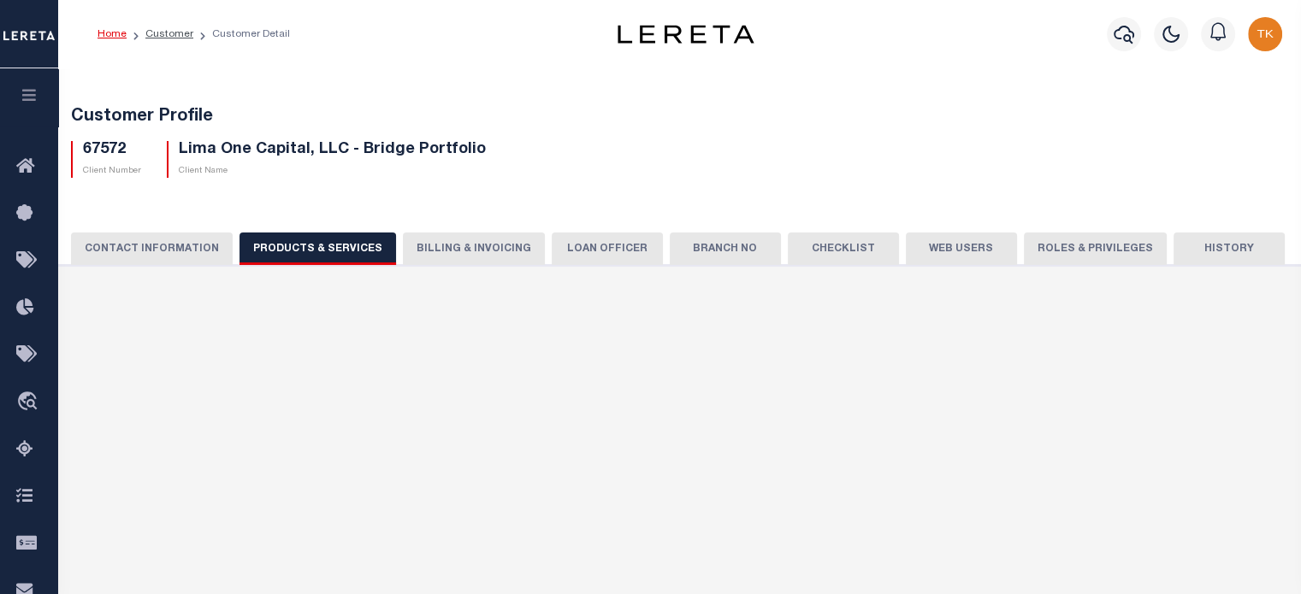
checkbox input "true"
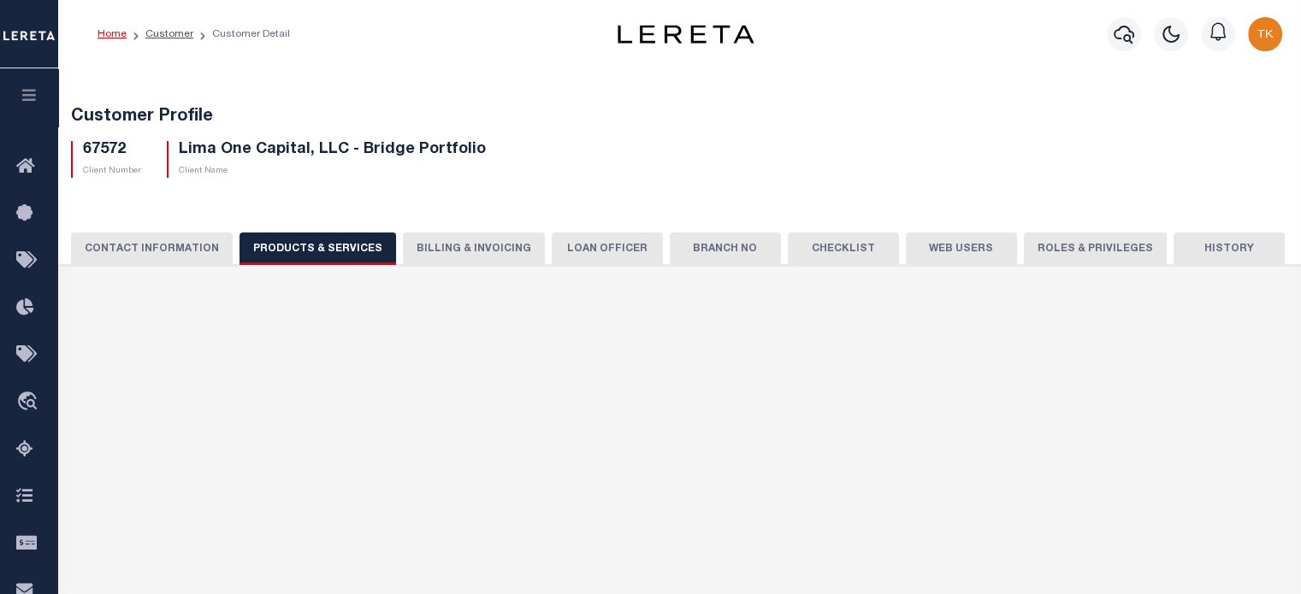
type textarea "Bridge loans held by customer up to 24 months - $45.00 per loan Bridge loans he…"
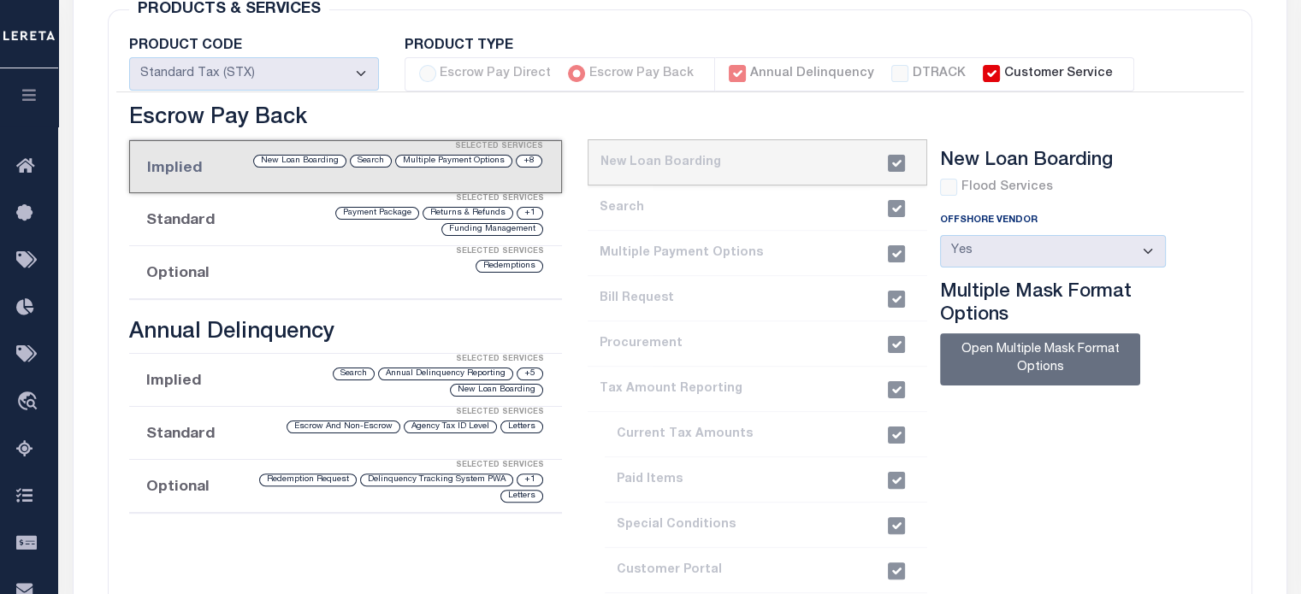
scroll to position [342, 0]
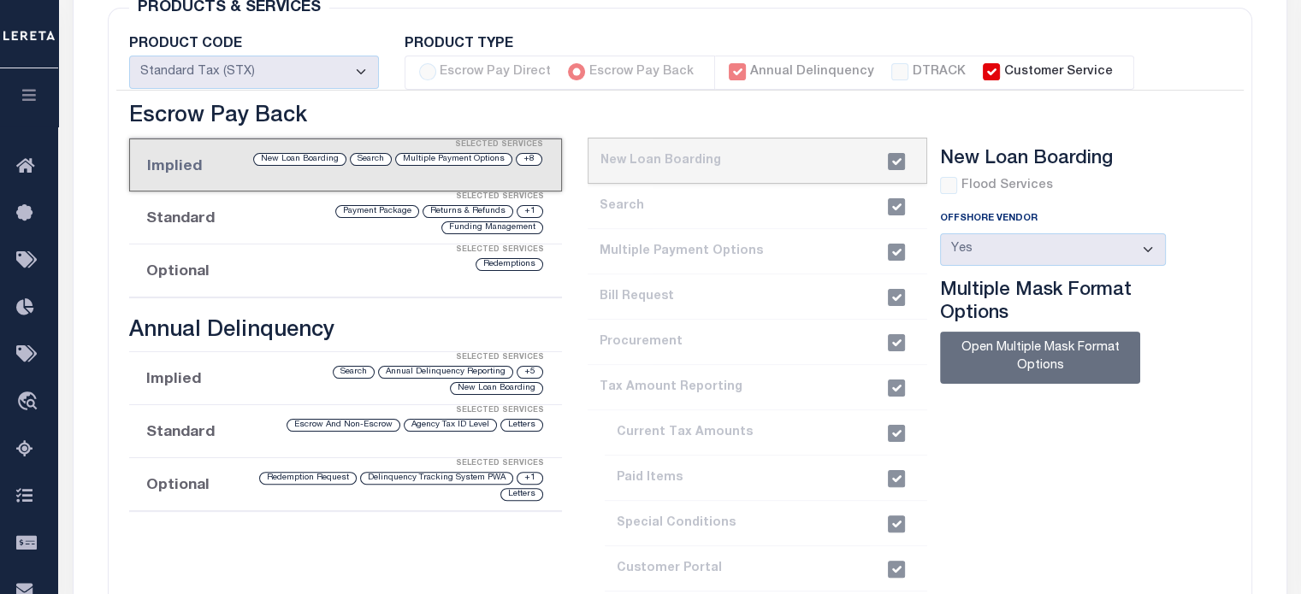
click at [178, 156] on div "Selected Services" at bounding box center [363, 145] width 432 height 34
click at [652, 210] on li "2. Search" at bounding box center [756, 206] width 339 height 45
click at [183, 219] on li "Standard Selected Services +1 Returns & Refunds Payment Package Funding Managem…" at bounding box center [346, 218] width 434 height 53
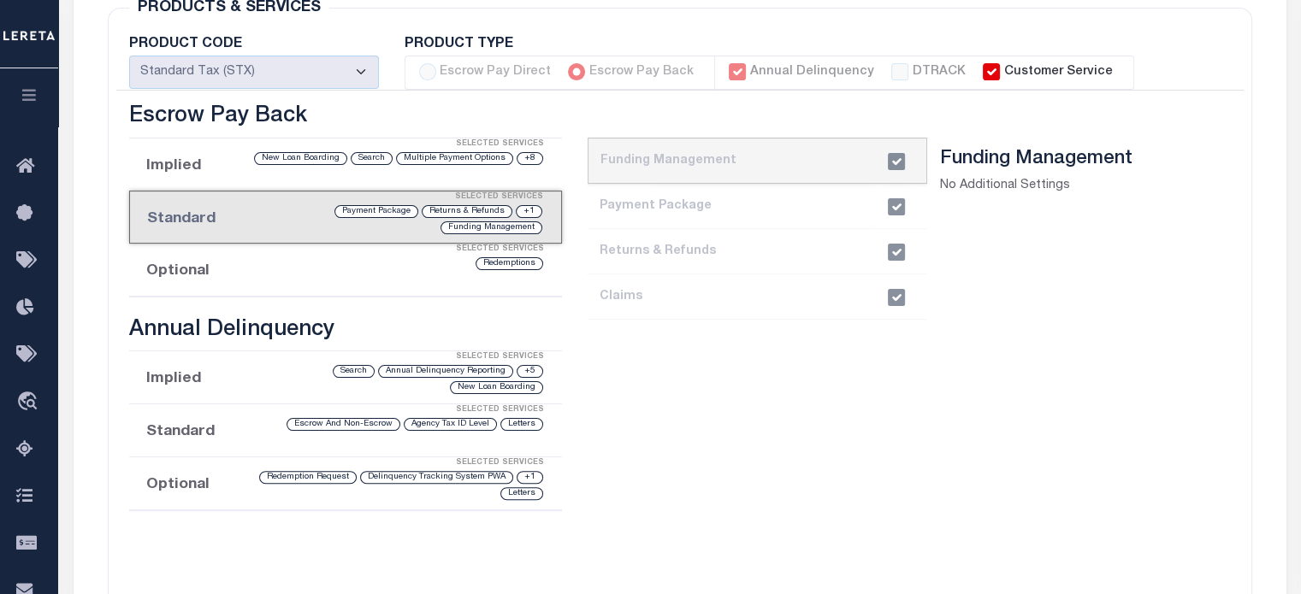
click at [181, 168] on li "Implied Selected Services +8 Multiple Payment Options Search New Loan Boarding" at bounding box center [346, 165] width 434 height 53
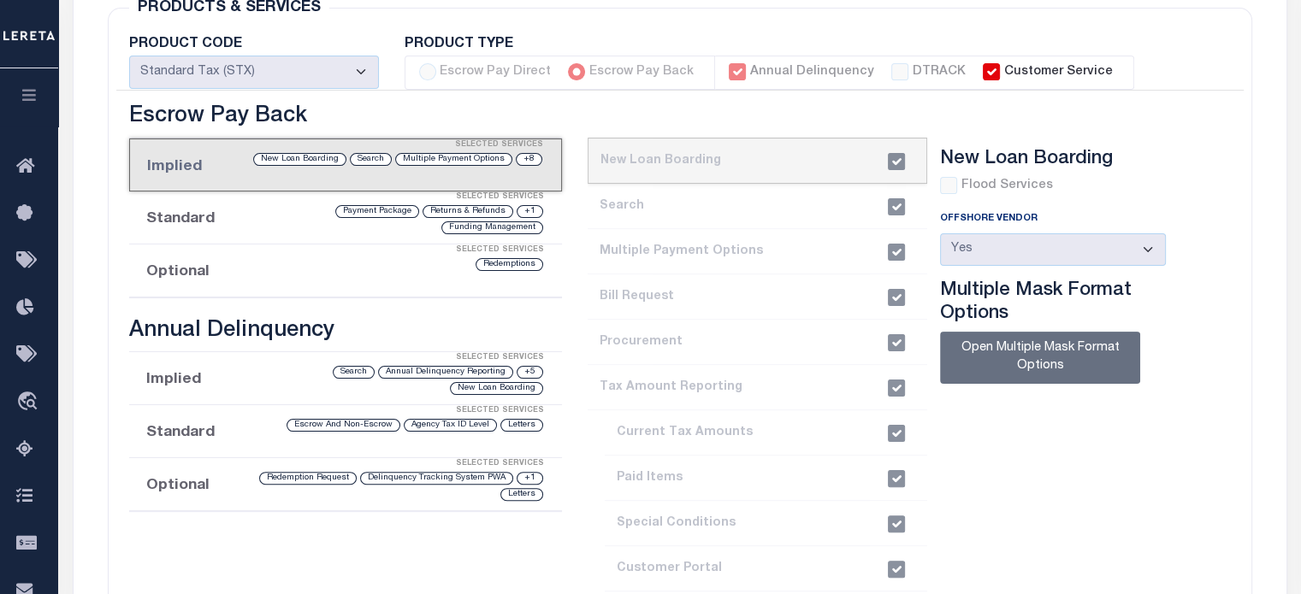
click at [637, 241] on li "3. Multiple Payment Options" at bounding box center [756, 251] width 339 height 45
click at [633, 194] on li "2. Search" at bounding box center [756, 206] width 339 height 45
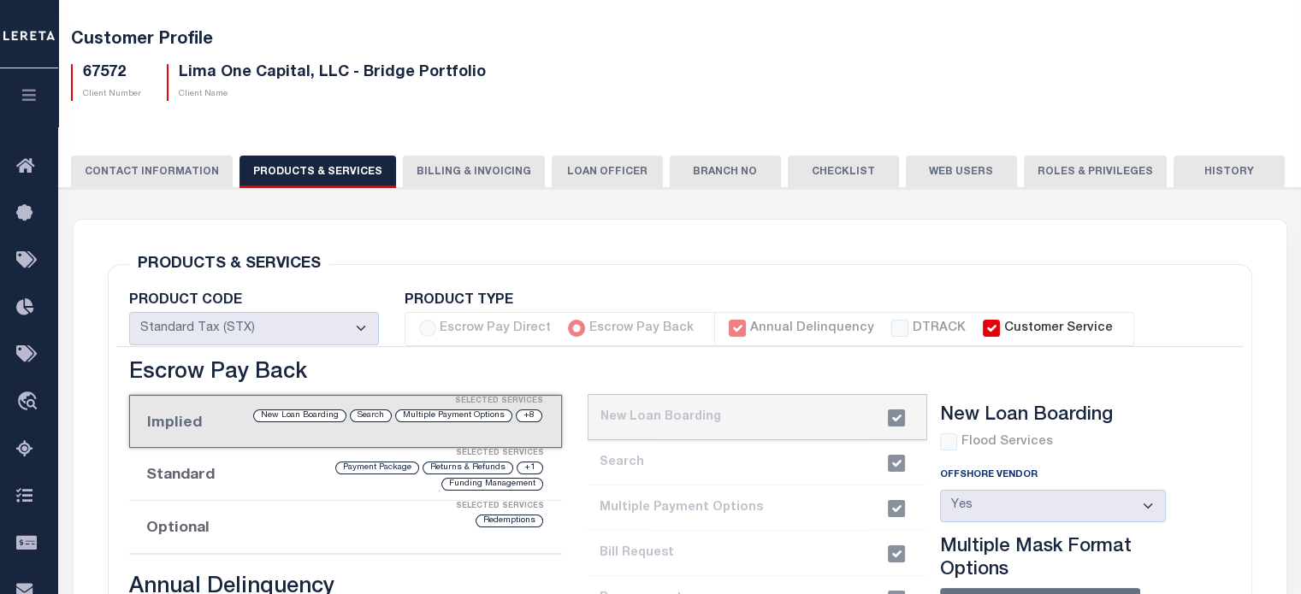
scroll to position [0, 0]
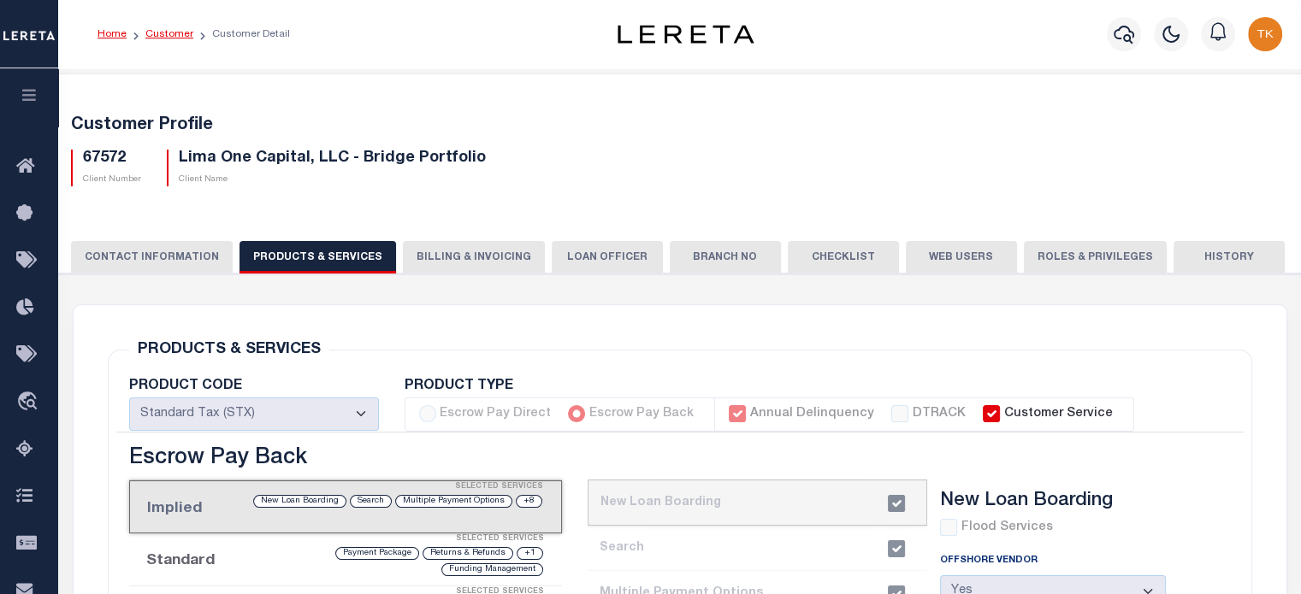
click at [149, 33] on link "Customer" at bounding box center [169, 34] width 48 height 10
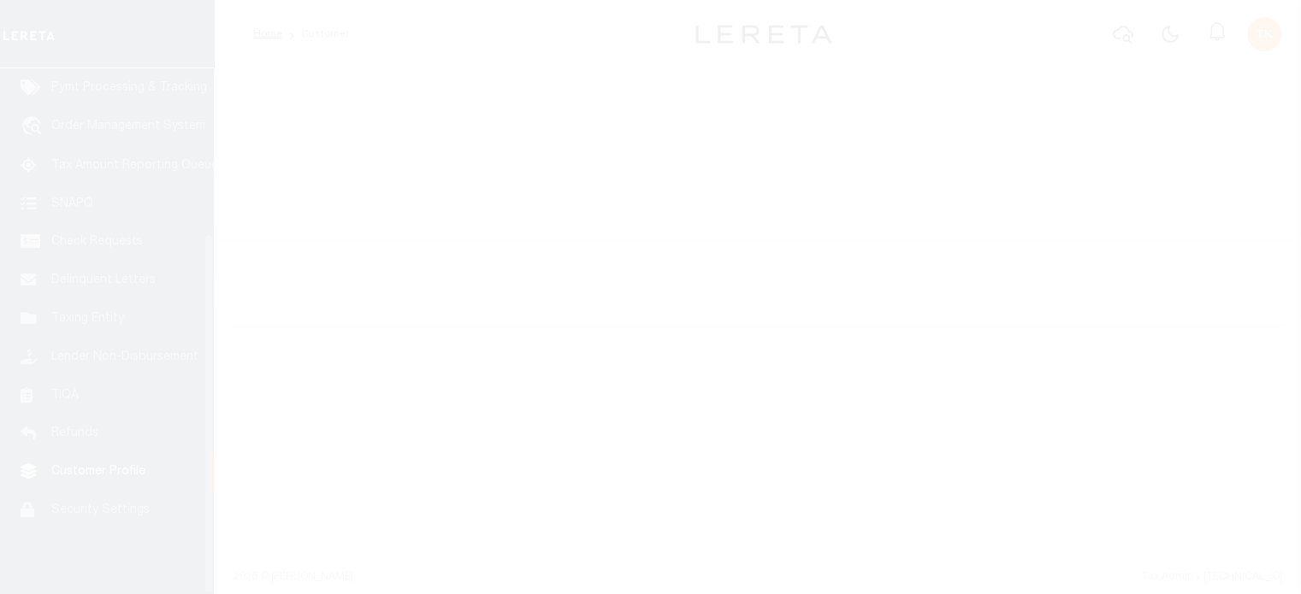
scroll to position [241, 0]
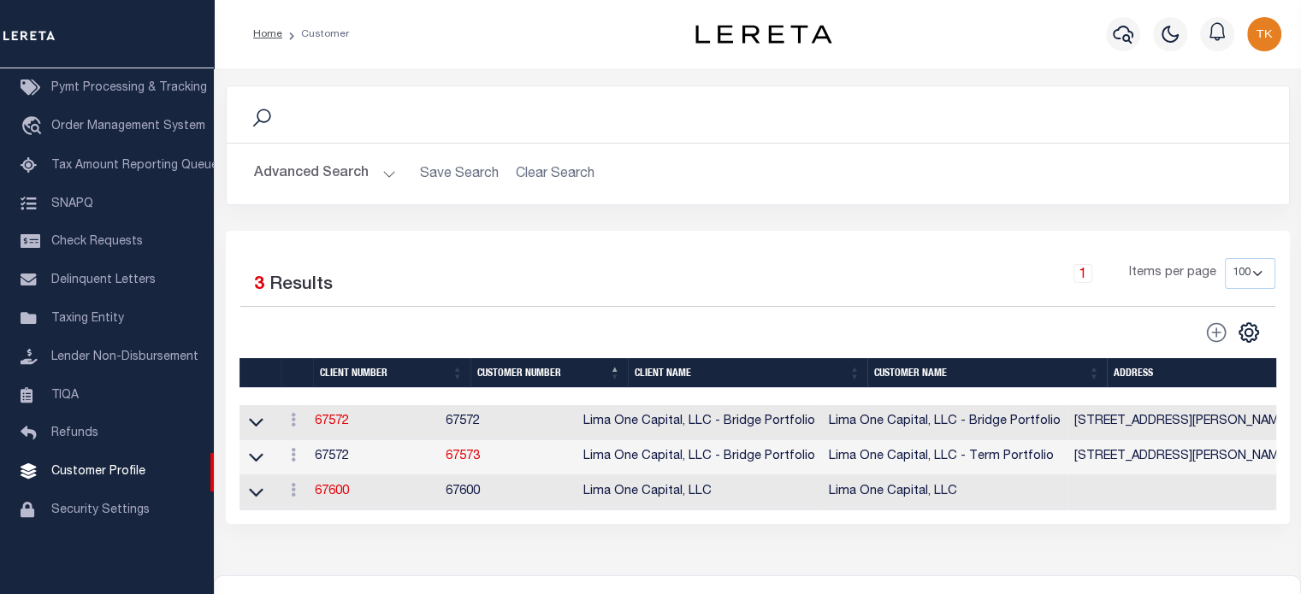
click at [305, 170] on button "Advanced Search" at bounding box center [325, 173] width 142 height 33
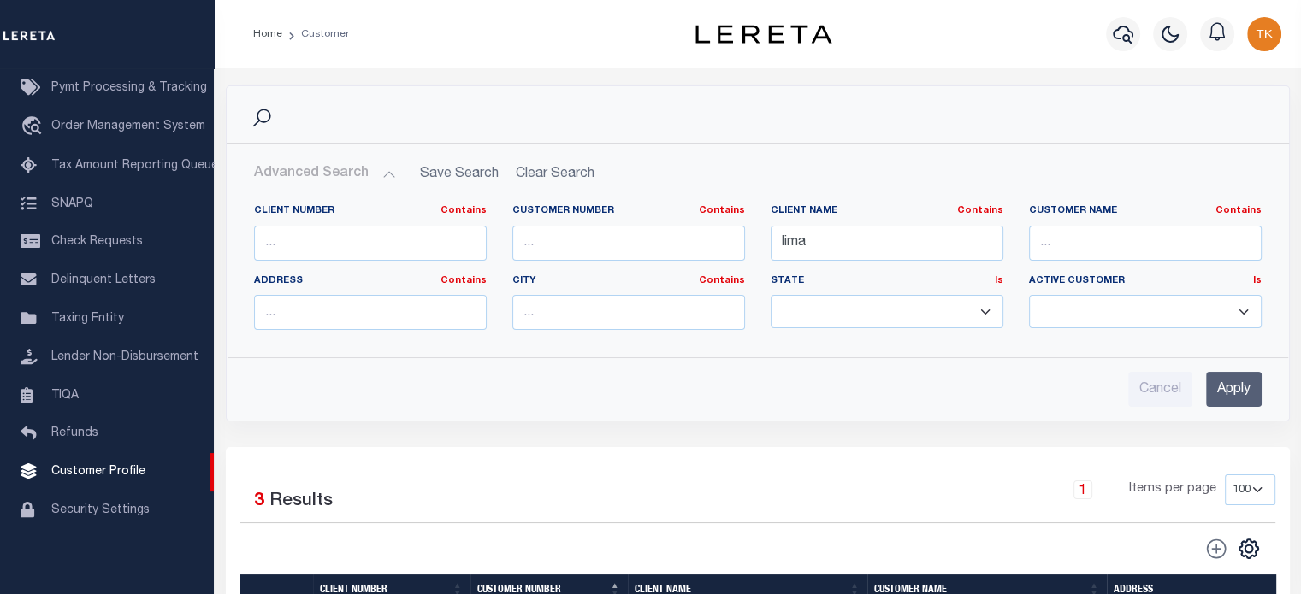
click at [540, 174] on h2 "Advanced Search Save Search Clear Search CustomerSearchGridWrapper_dynamictable…" at bounding box center [757, 173] width 1035 height 33
click at [545, 180] on h2 "Advanced Search Save Search Clear Search CustomerSearchGridWrapper_dynamictable…" at bounding box center [757, 173] width 1035 height 33
click at [557, 168] on h2 "Advanced Search Save Search Clear Search CustomerSearchGridWrapper_dynamictable…" at bounding box center [757, 173] width 1035 height 33
drag, startPoint x: 830, startPoint y: 244, endPoint x: 660, endPoint y: 245, distance: 170.2
click at [660, 245] on div "Client Number Contains Contains Is Customer Number Contains Contains Is Contains" at bounding box center [757, 273] width 1033 height 139
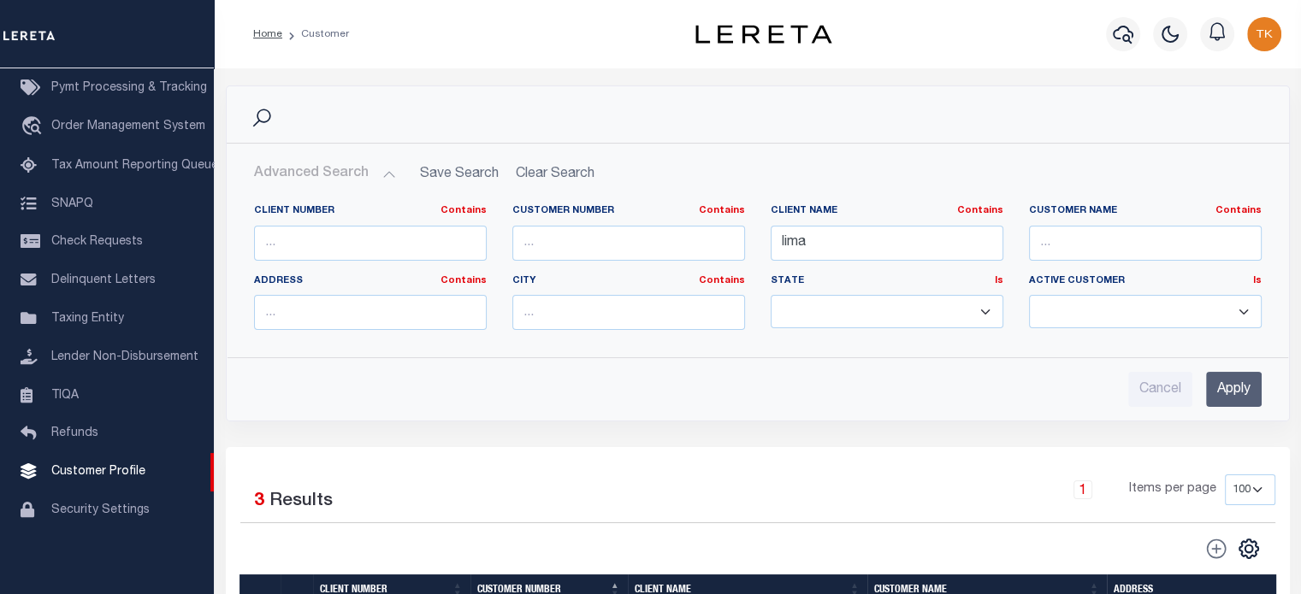
click at [1219, 386] on input "Apply" at bounding box center [1234, 389] width 56 height 35
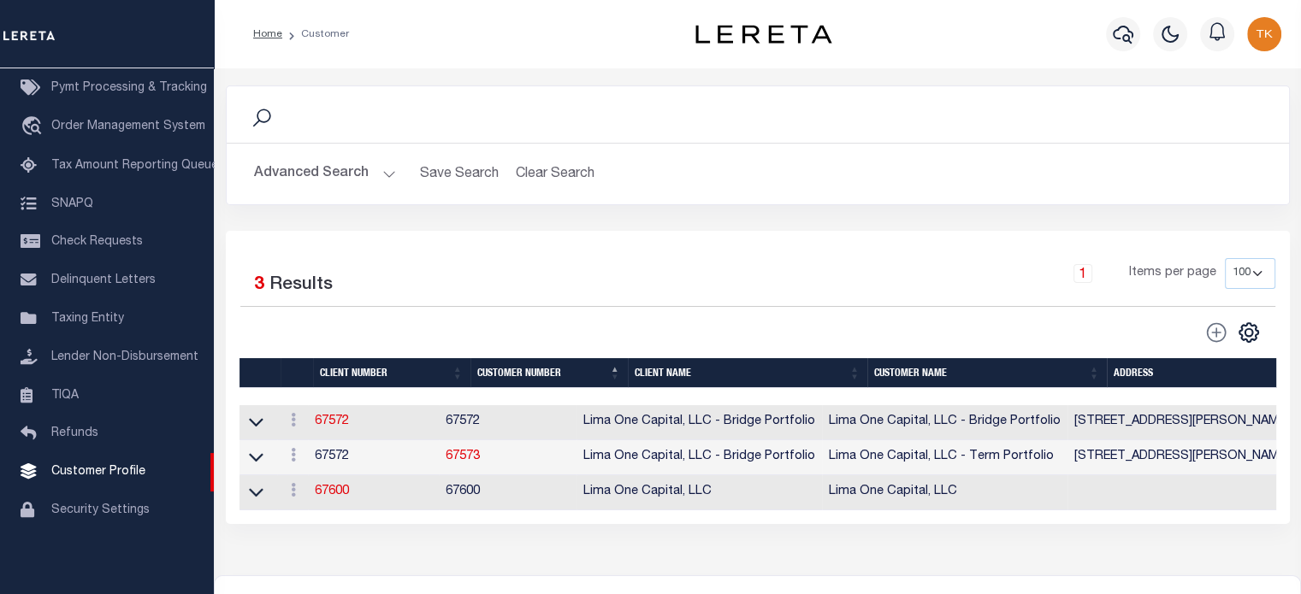
click at [331, 170] on button "Advanced Search" at bounding box center [325, 173] width 142 height 33
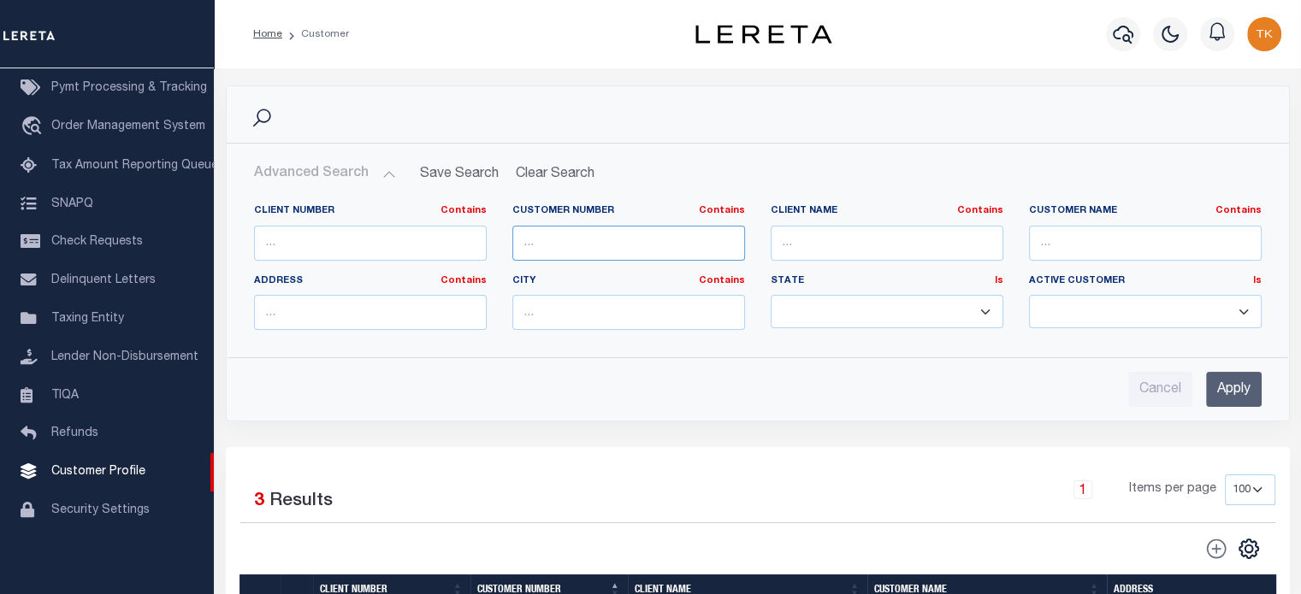
type input "lima"
type input "85810"
click at [1229, 396] on input "Apply" at bounding box center [1234, 389] width 56 height 35
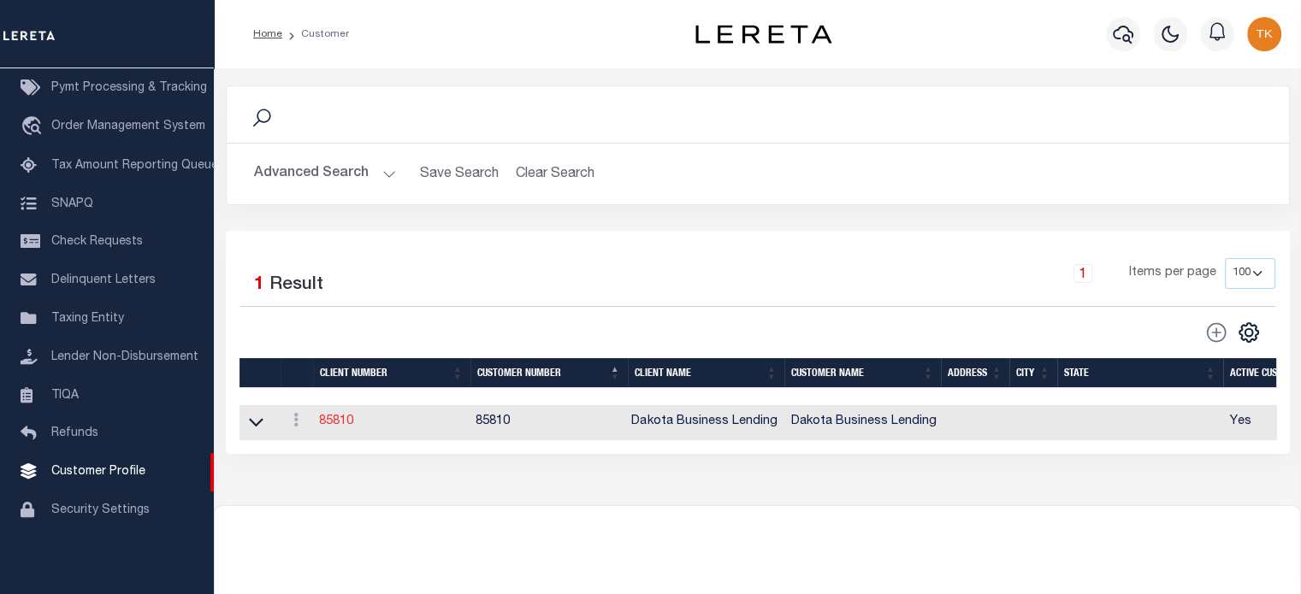
click at [343, 420] on link "85810" at bounding box center [336, 422] width 34 height 12
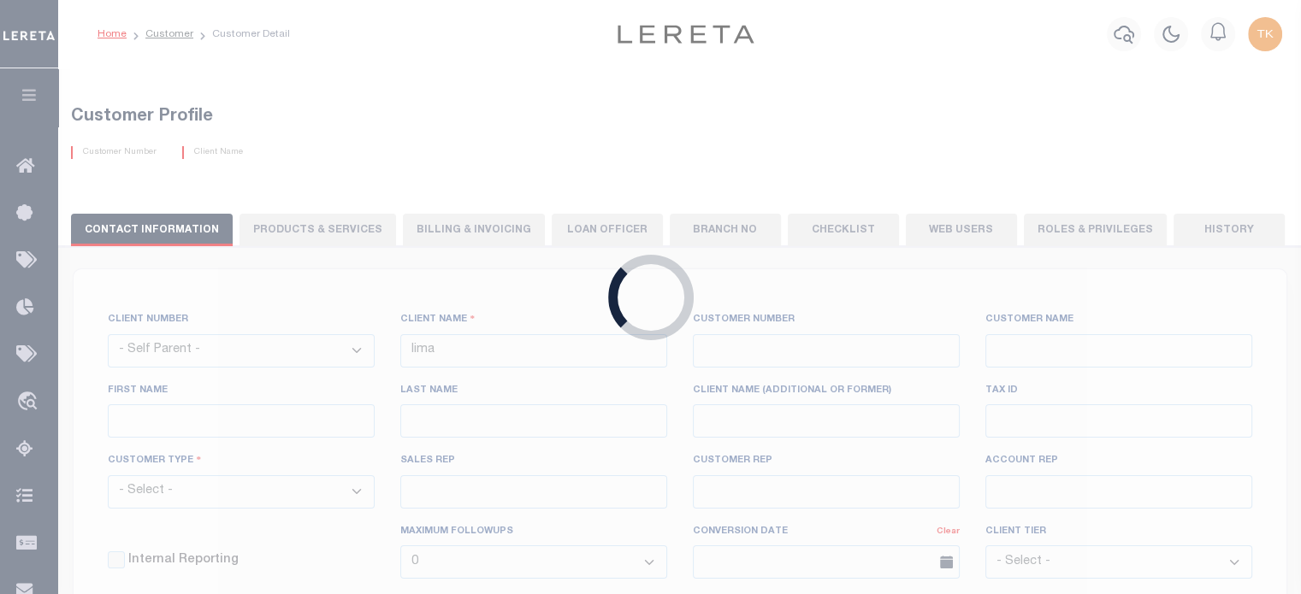
select select
type input "Dakota Business Lending"
type input "85810"
type input "Dakota Business Lending"
type input "[PERSON_NAME]"
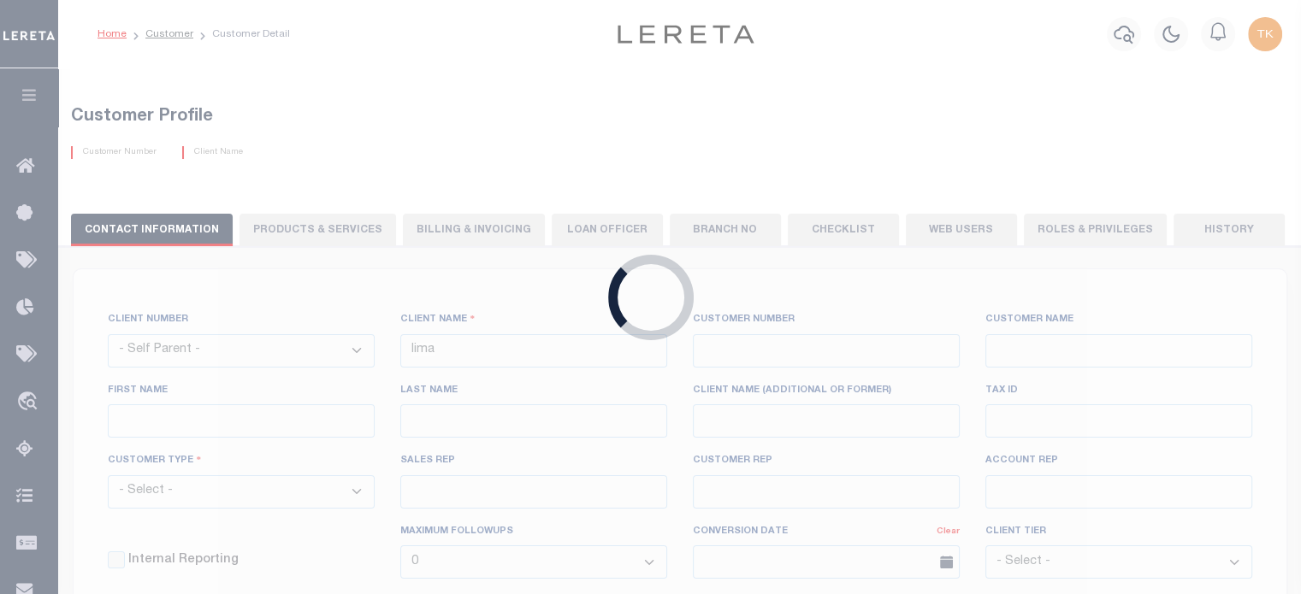
type input "[PERSON_NAME]"
select select "Commercial"
type input "[PERSON_NAME]"
type input "Customer Service"
type input "[DATE]"
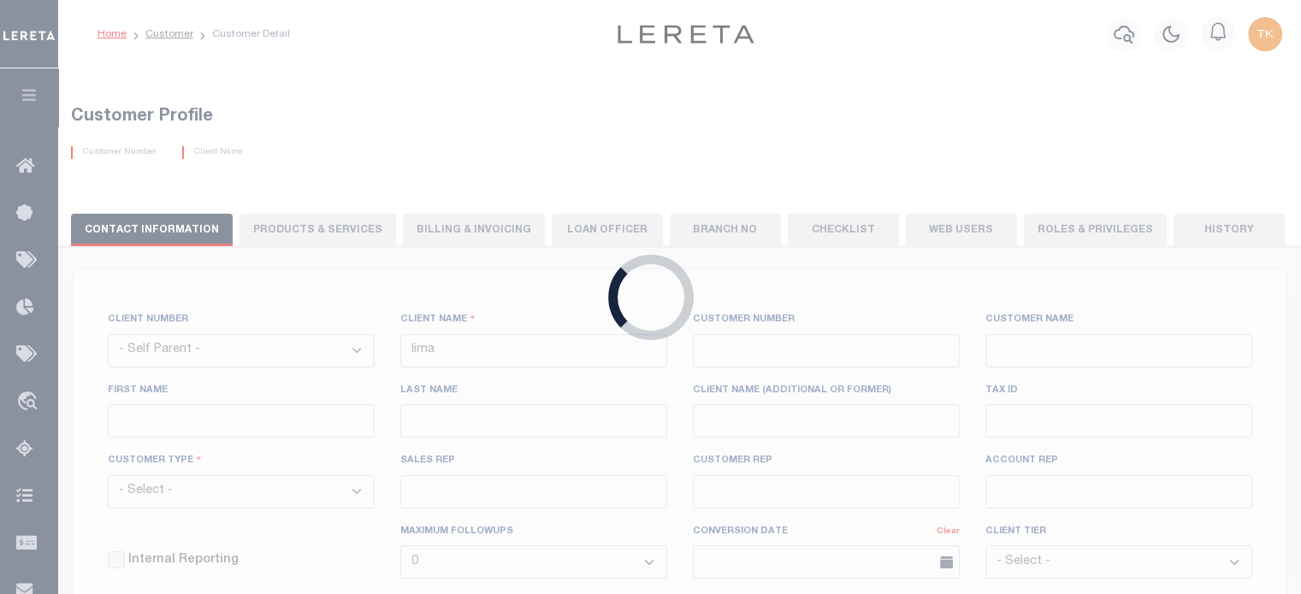
select select "Tier 3"
checkbox input "true"
select select
checkbox input "false"
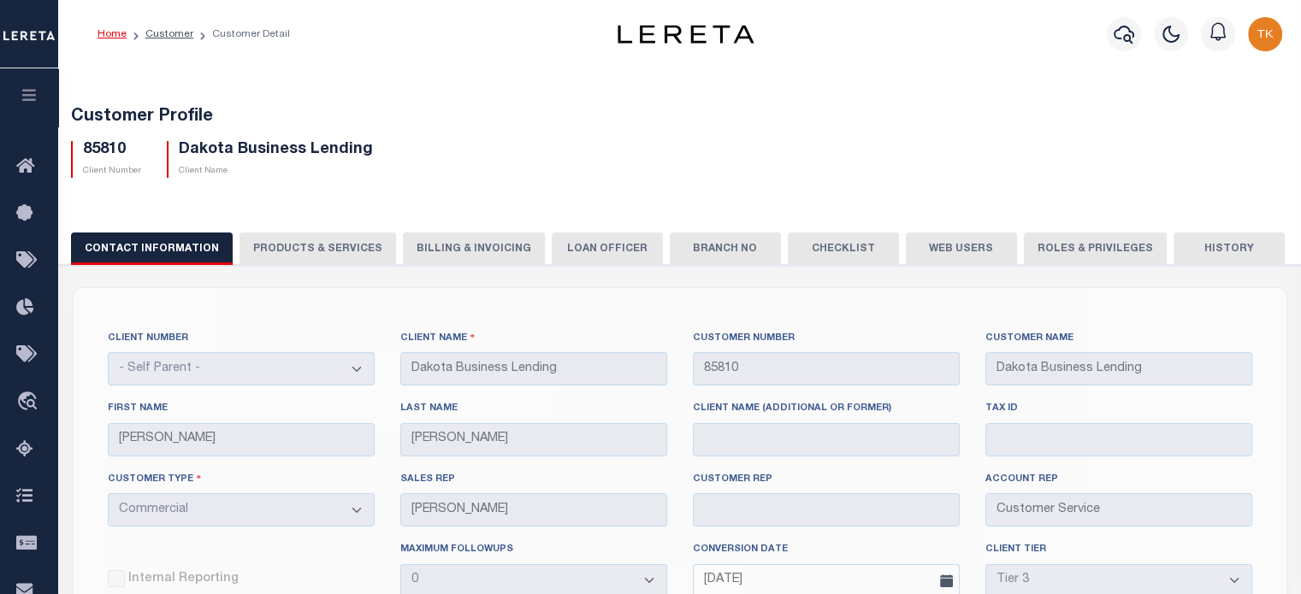
click at [335, 239] on button "PRODUCTS & SERVICES" at bounding box center [317, 249] width 156 height 32
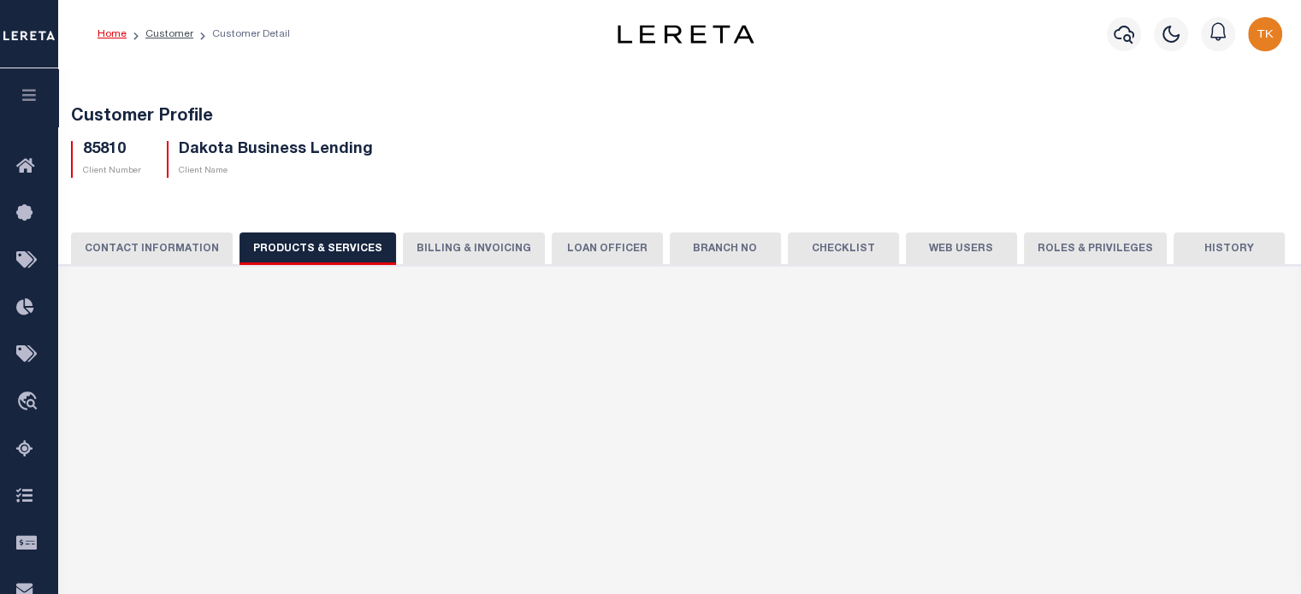
select select "STX"
radio input "true"
checkbox input "true"
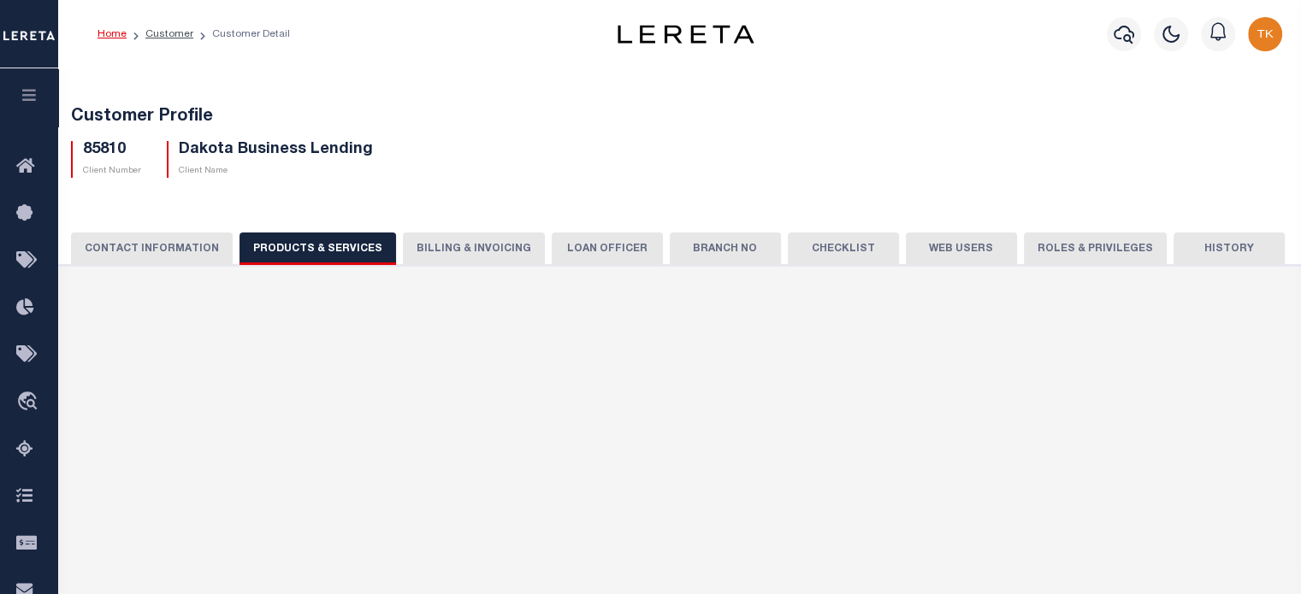
checkbox input "true"
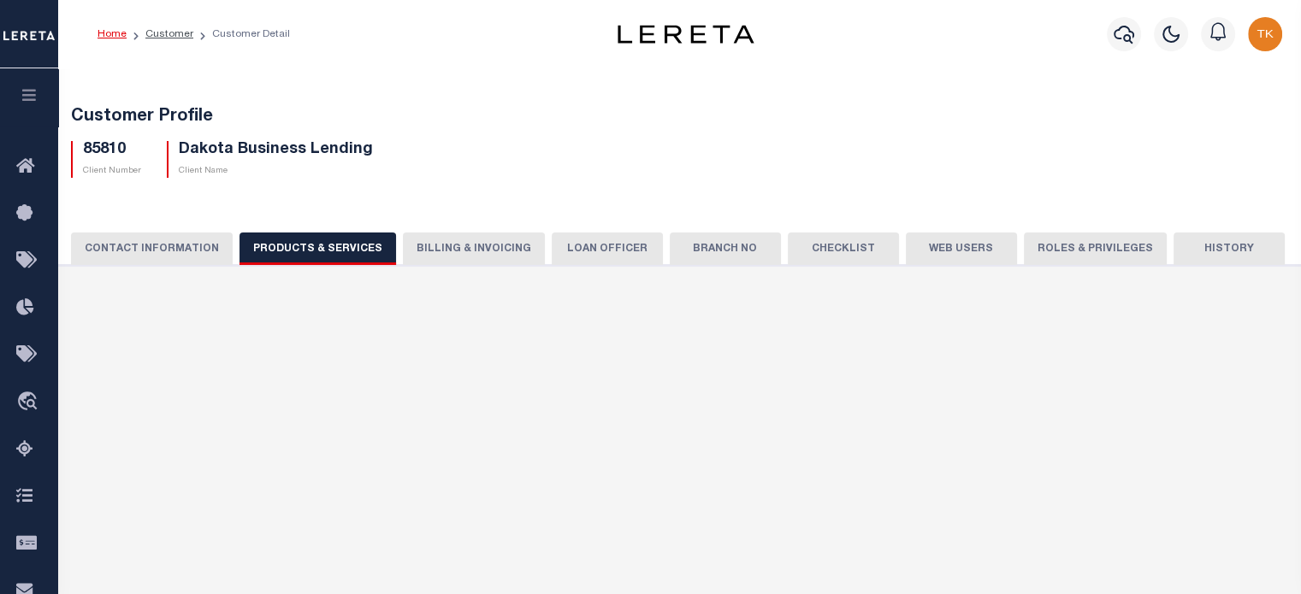
checkbox input "true"
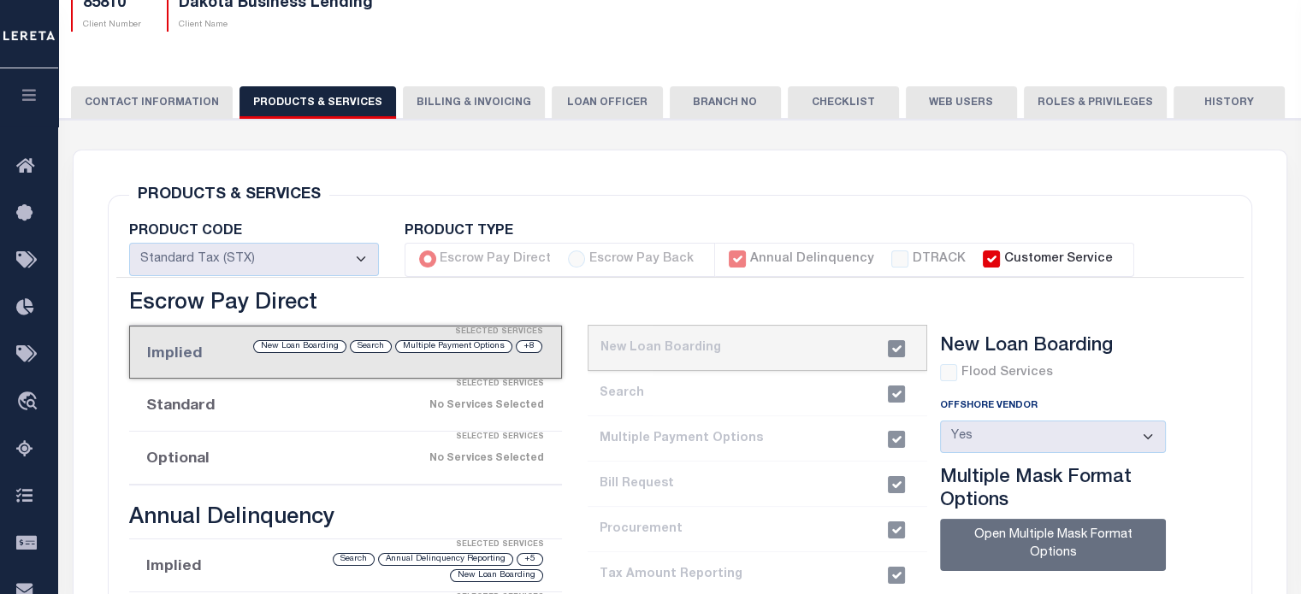
scroll to position [342, 0]
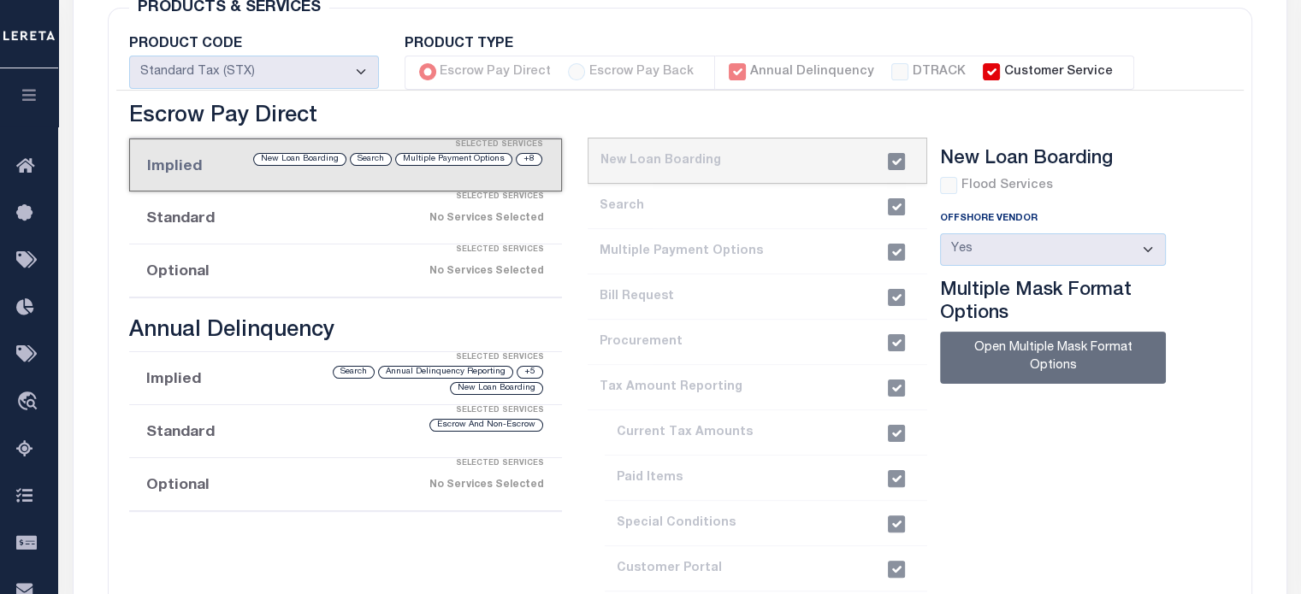
click at [513, 167] on li "Implied Selected Services +8 Multiple Payment Options Search New Loan Boarding" at bounding box center [346, 165] width 434 height 53
click at [691, 149] on li "current step: 1. New Loan Boarding" at bounding box center [756, 161] width 339 height 46
click at [626, 208] on li "2. Search" at bounding box center [756, 206] width 339 height 45
